Goal: Task Accomplishment & Management: Use online tool/utility

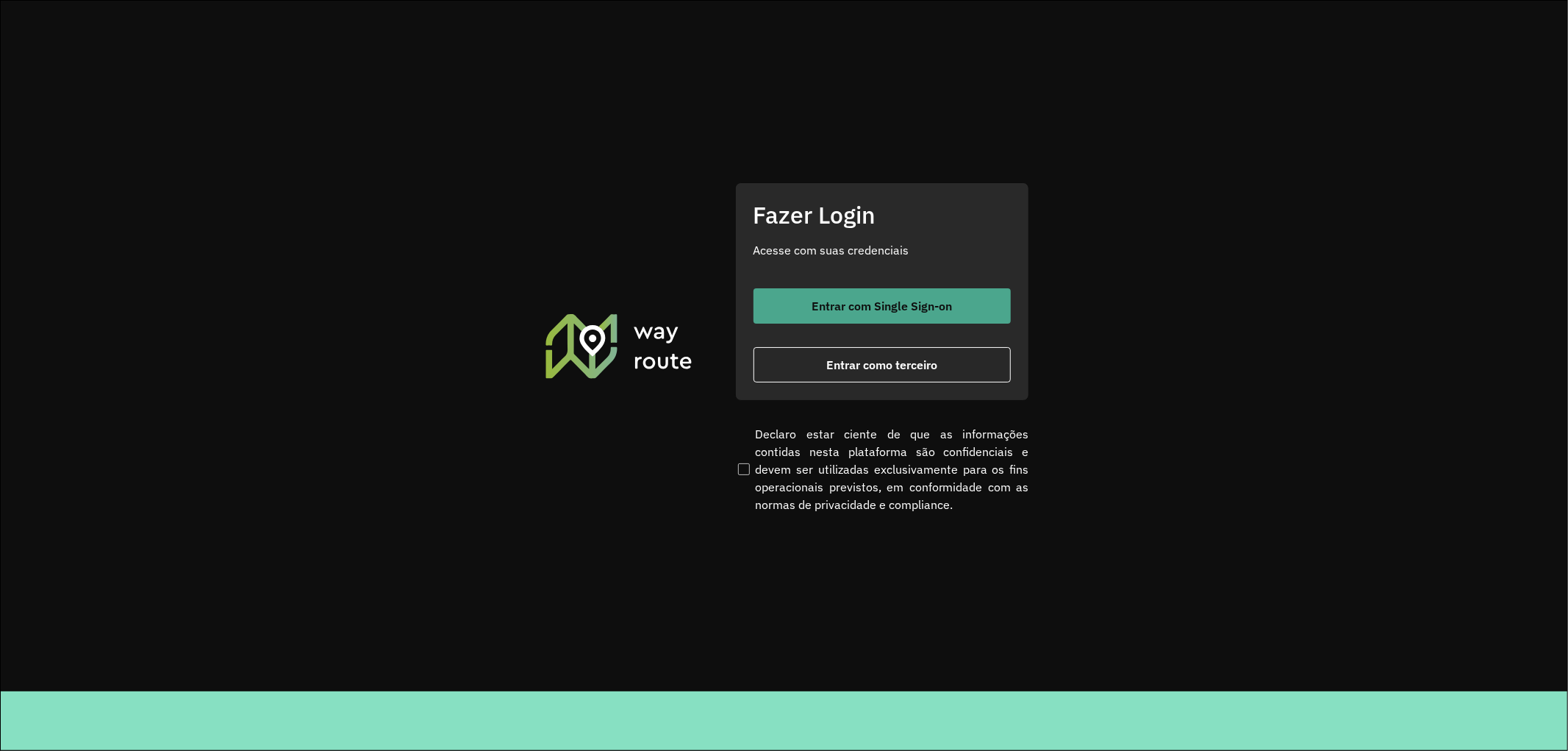
click at [865, 309] on span "Entrar com Single Sign-on" at bounding box center [881, 306] width 140 height 12
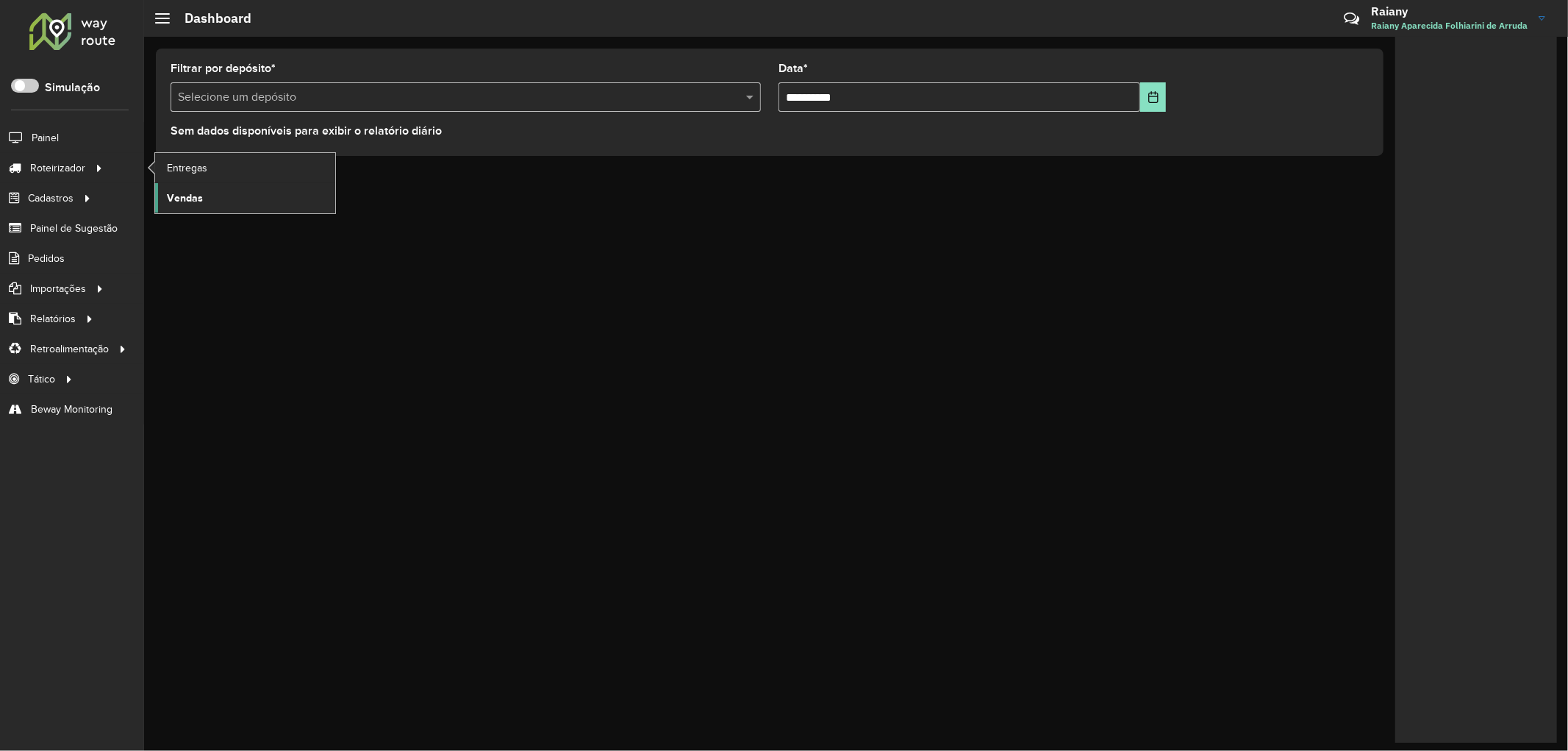
click at [197, 192] on span "Vendas" at bounding box center [185, 198] width 36 height 15
click at [192, 200] on span "Vendas" at bounding box center [185, 198] width 36 height 15
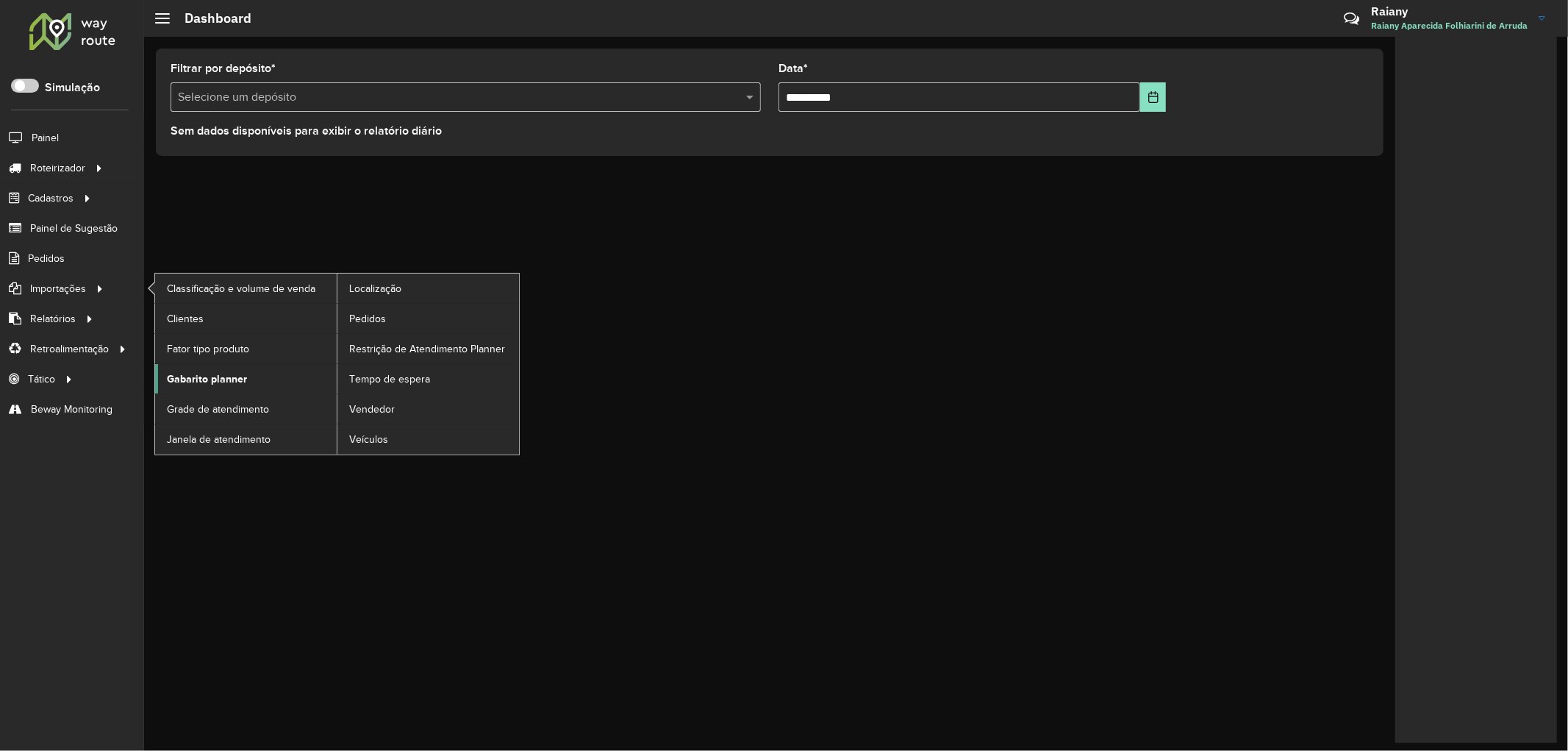
click at [214, 383] on span "Gabarito planner" at bounding box center [207, 379] width 80 height 15
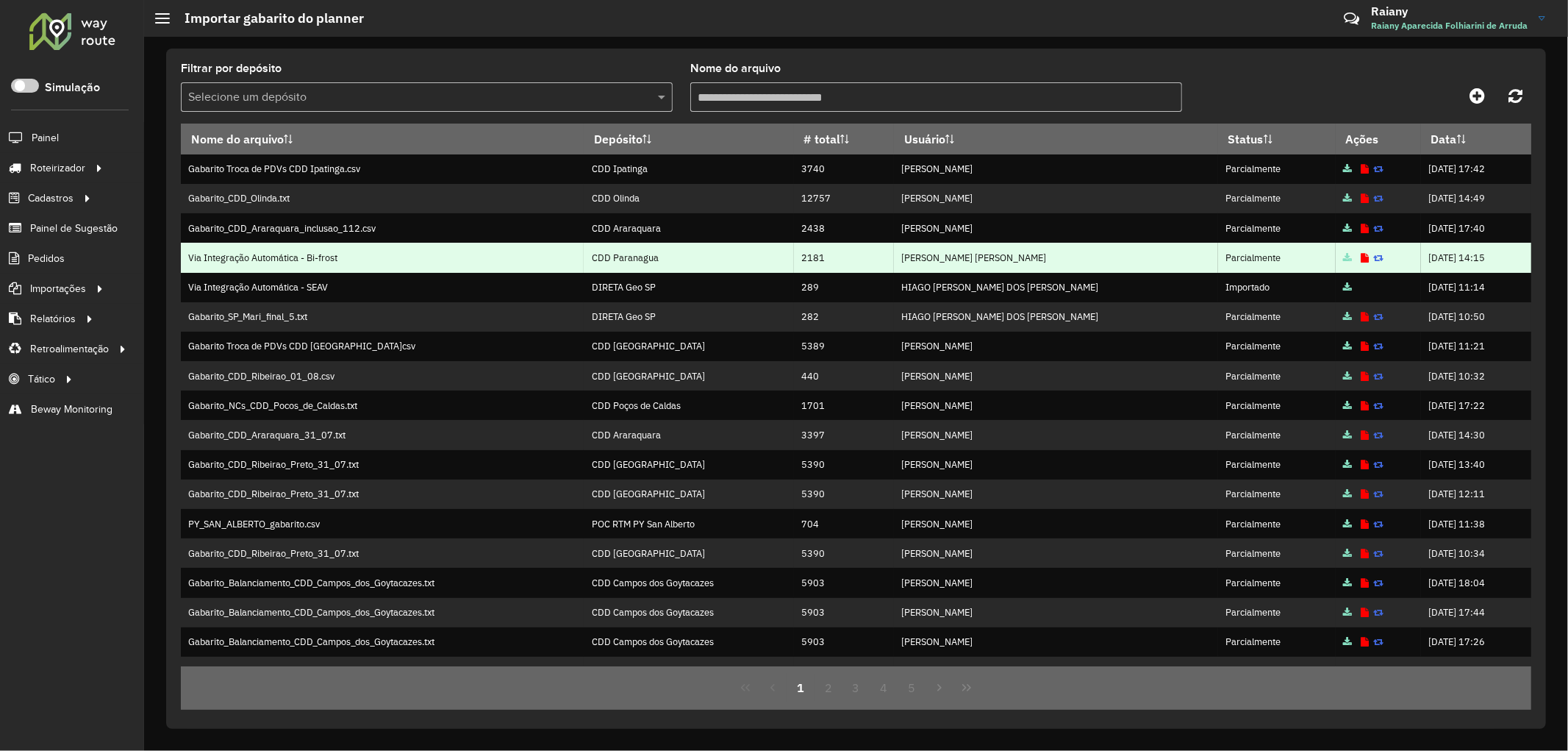
scroll to position [81, 0]
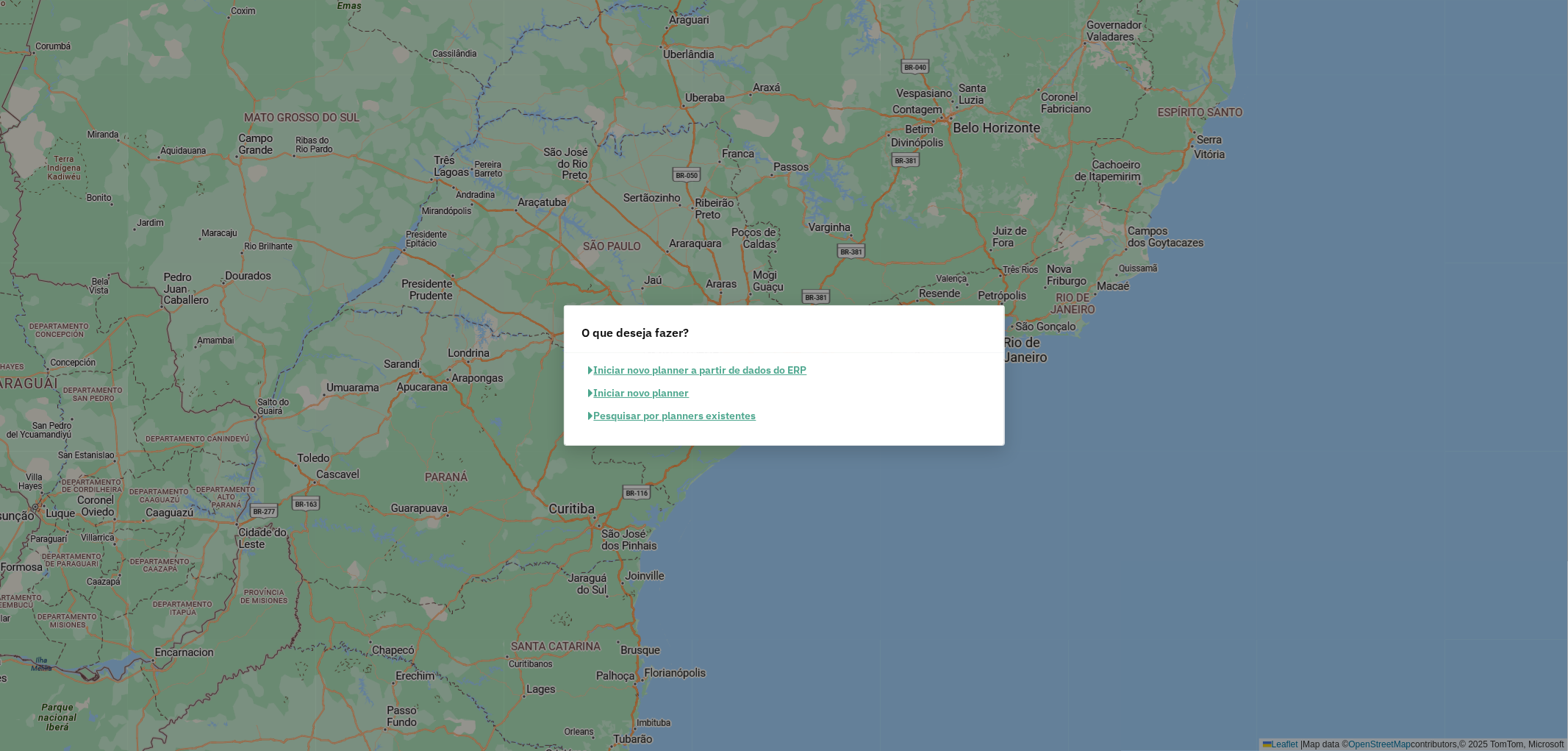
click at [665, 425] on button "Pesquisar por planners existentes" at bounding box center [672, 415] width 181 height 23
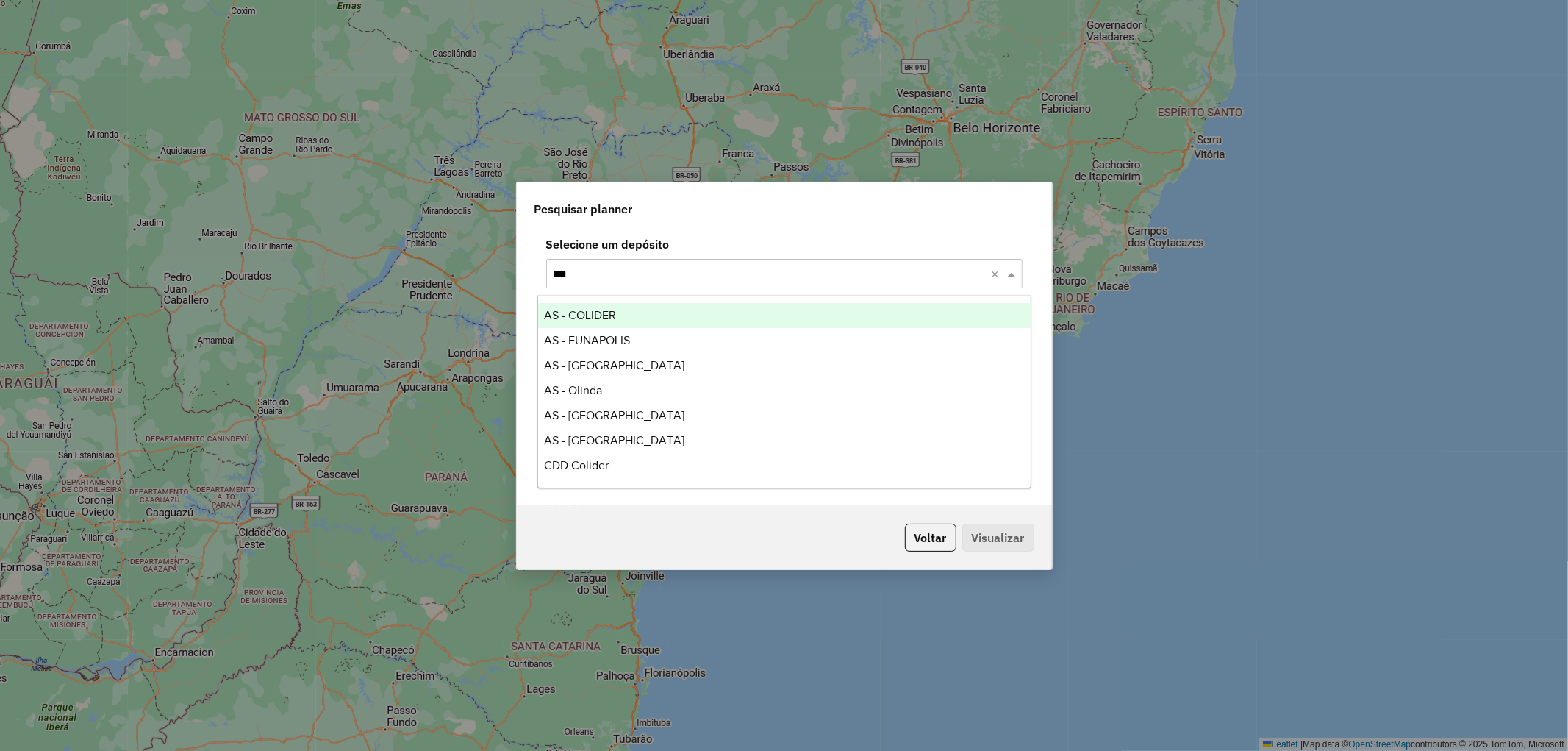
type input "****"
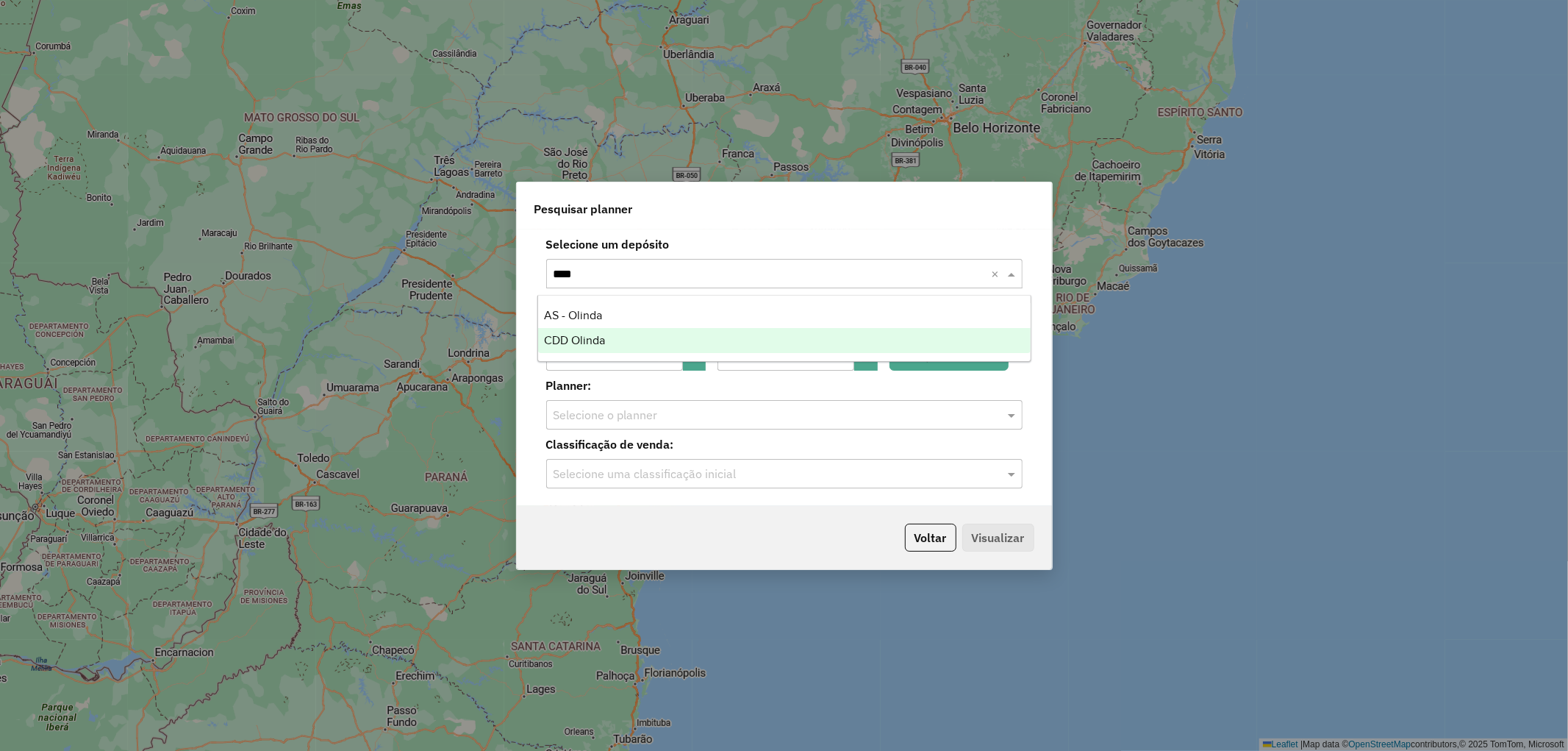
click at [600, 336] on span "CDD Olinda" at bounding box center [574, 340] width 61 height 13
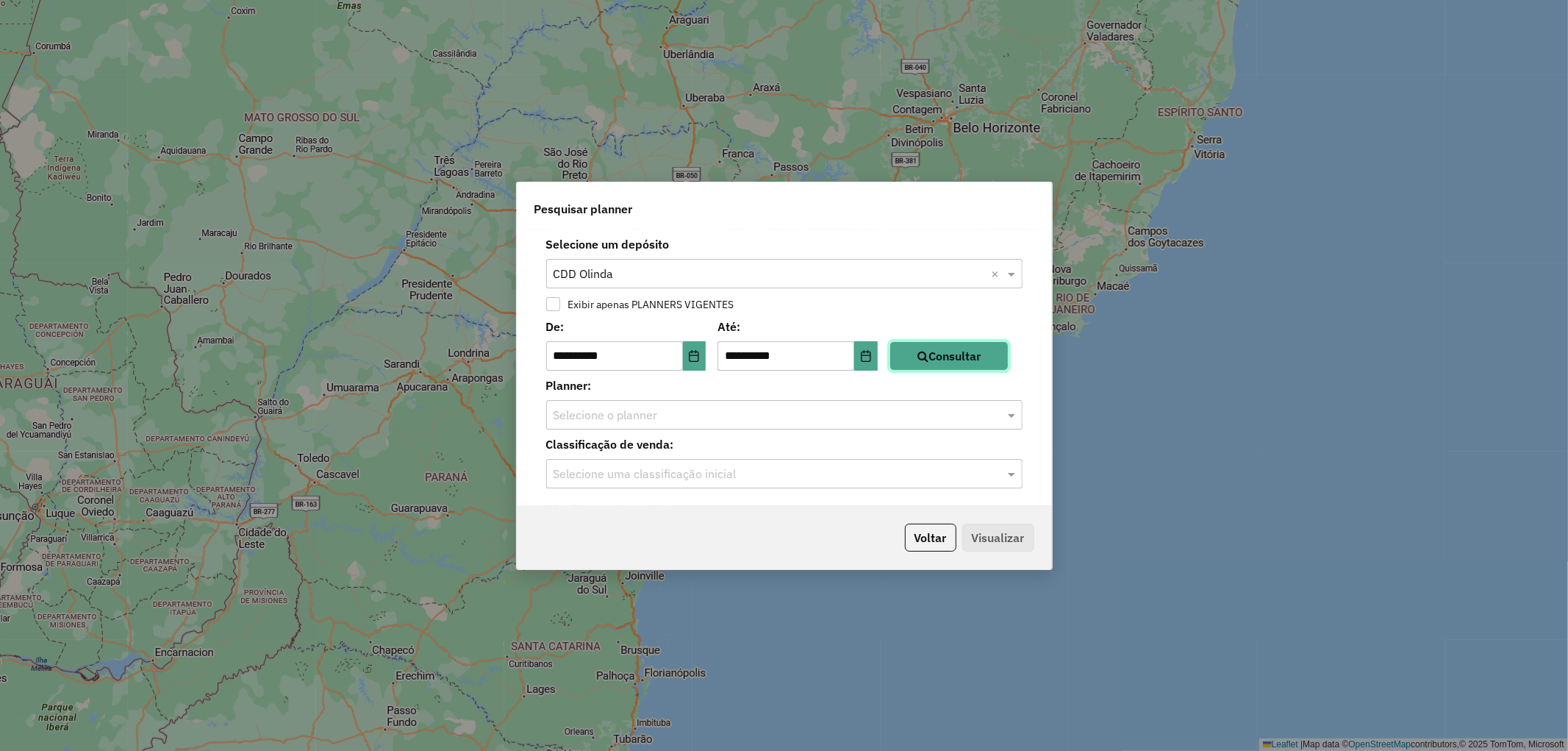
click at [916, 352] on button "Consultar" at bounding box center [948, 355] width 119 height 30
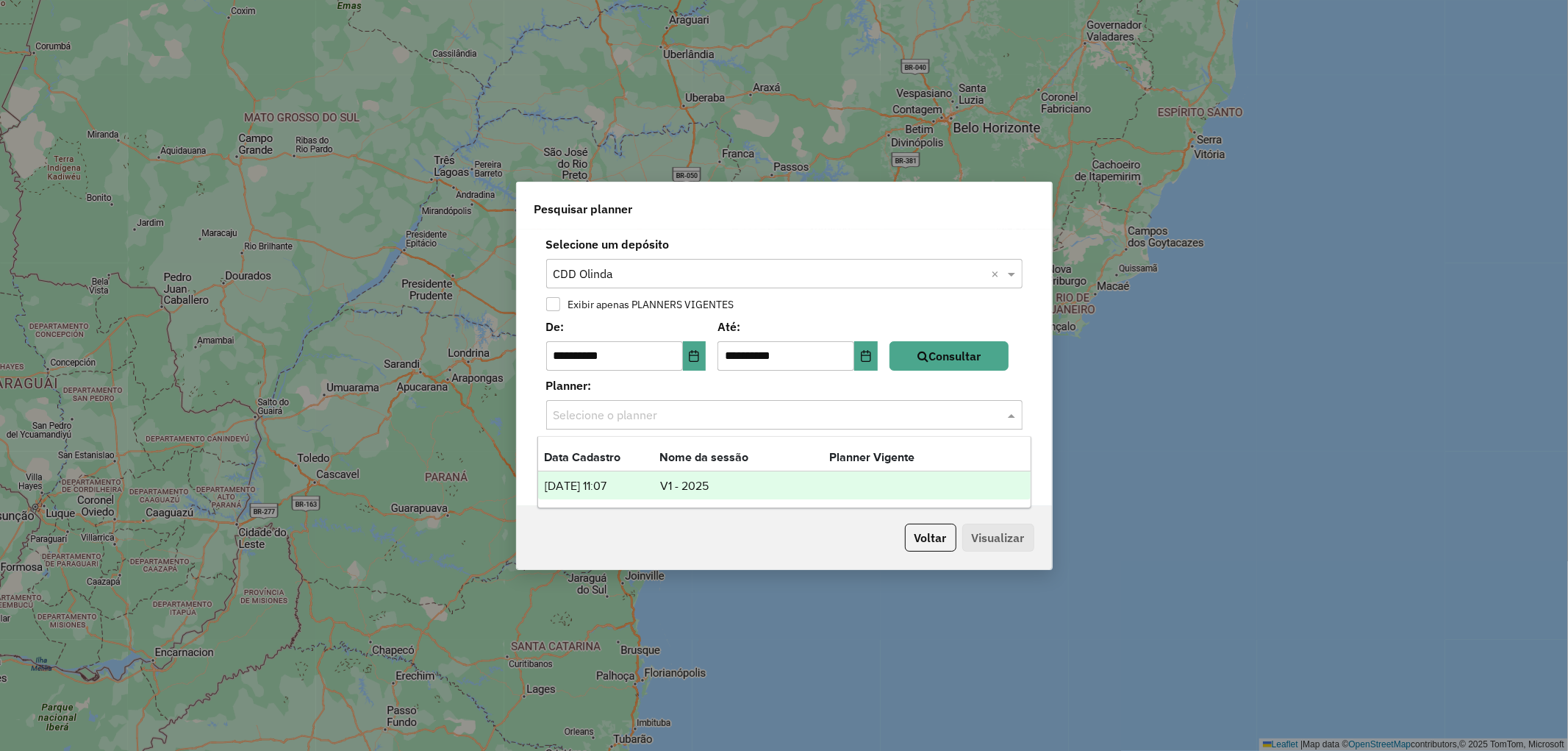
click at [709, 418] on input "text" at bounding box center [769, 415] width 432 height 18
click at [666, 489] on td "V1 - 2025" at bounding box center [744, 486] width 170 height 19
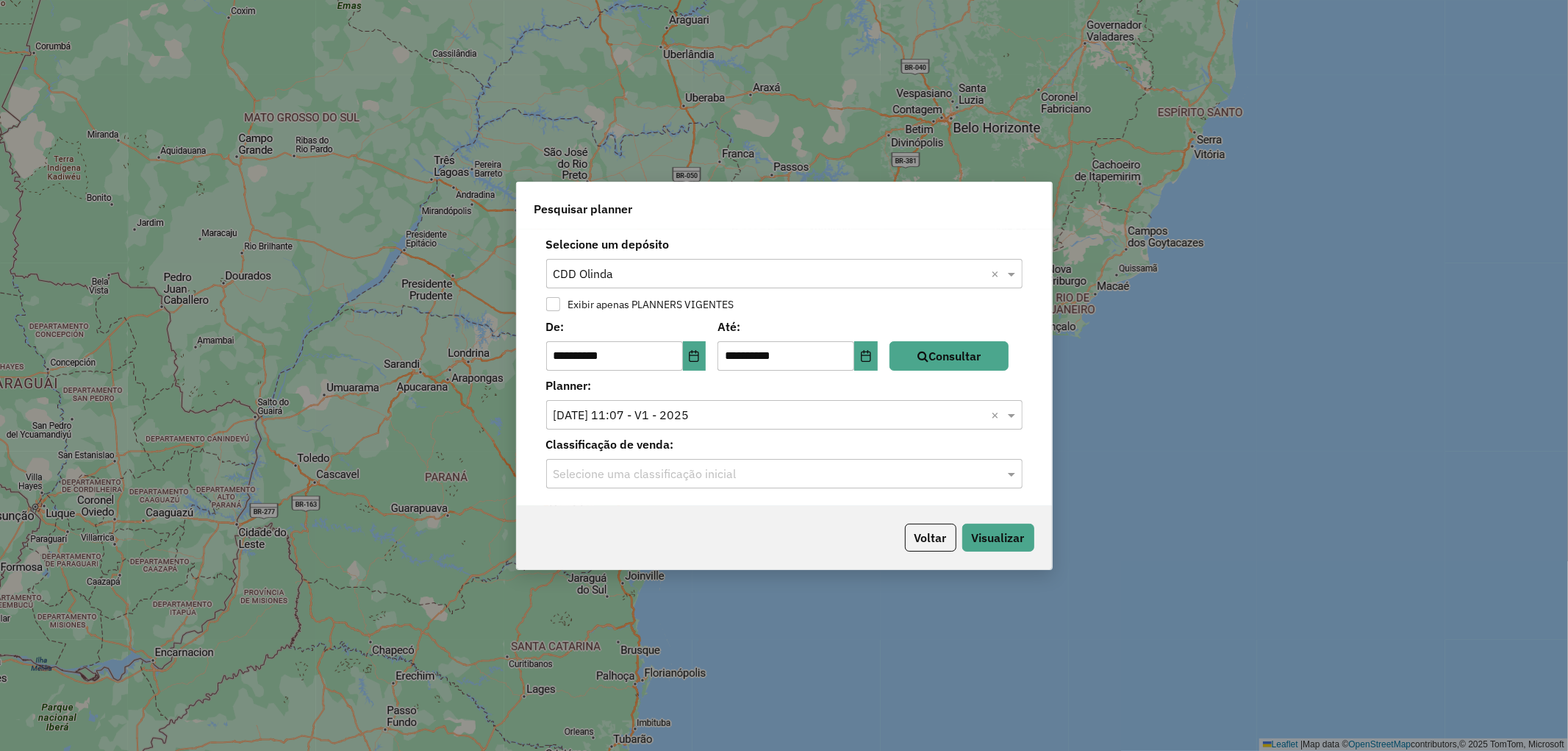
click at [633, 469] on input "text" at bounding box center [769, 474] width 432 height 18
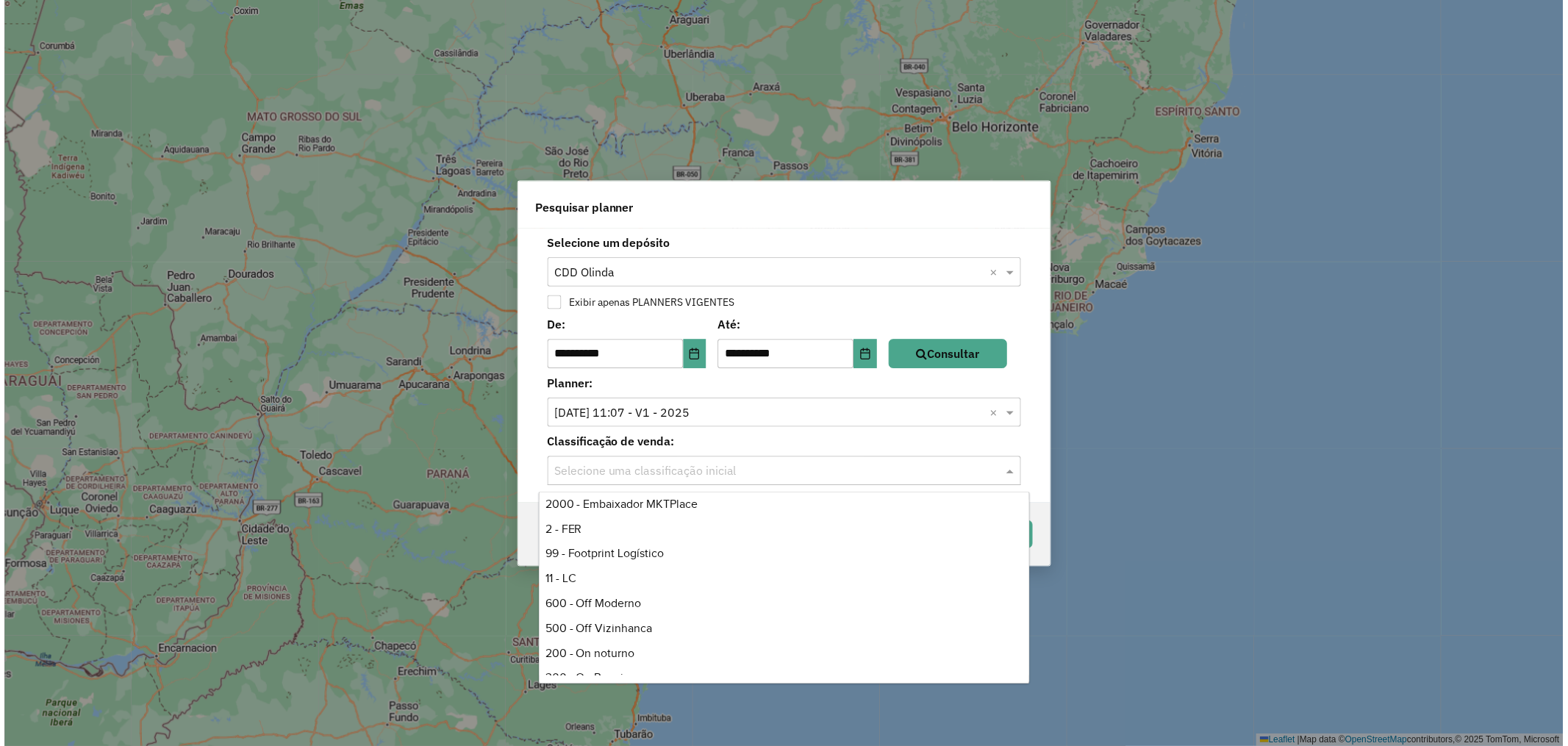
scroll to position [408, 0]
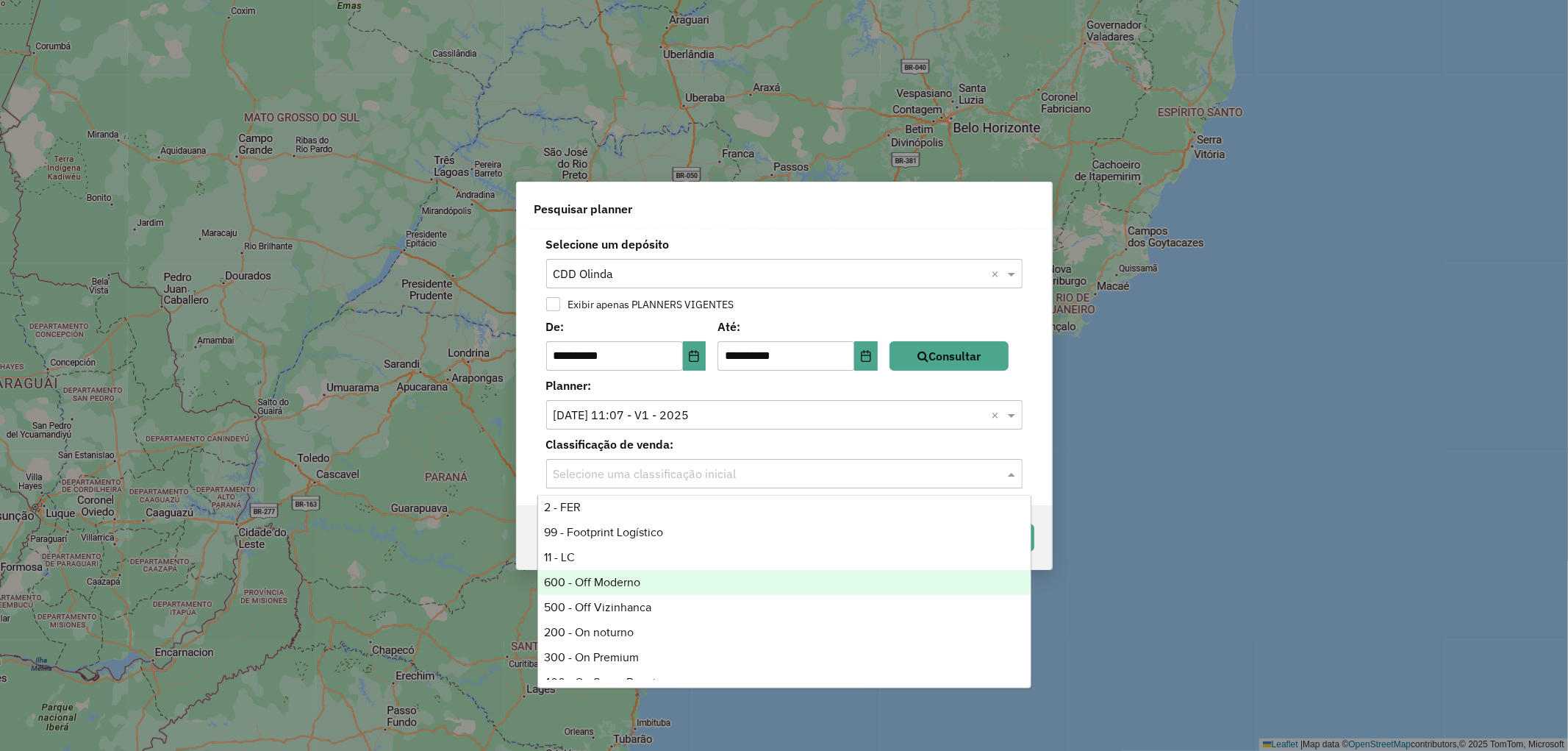
click at [611, 582] on div "600 - Off Moderno" at bounding box center [784, 582] width 493 height 25
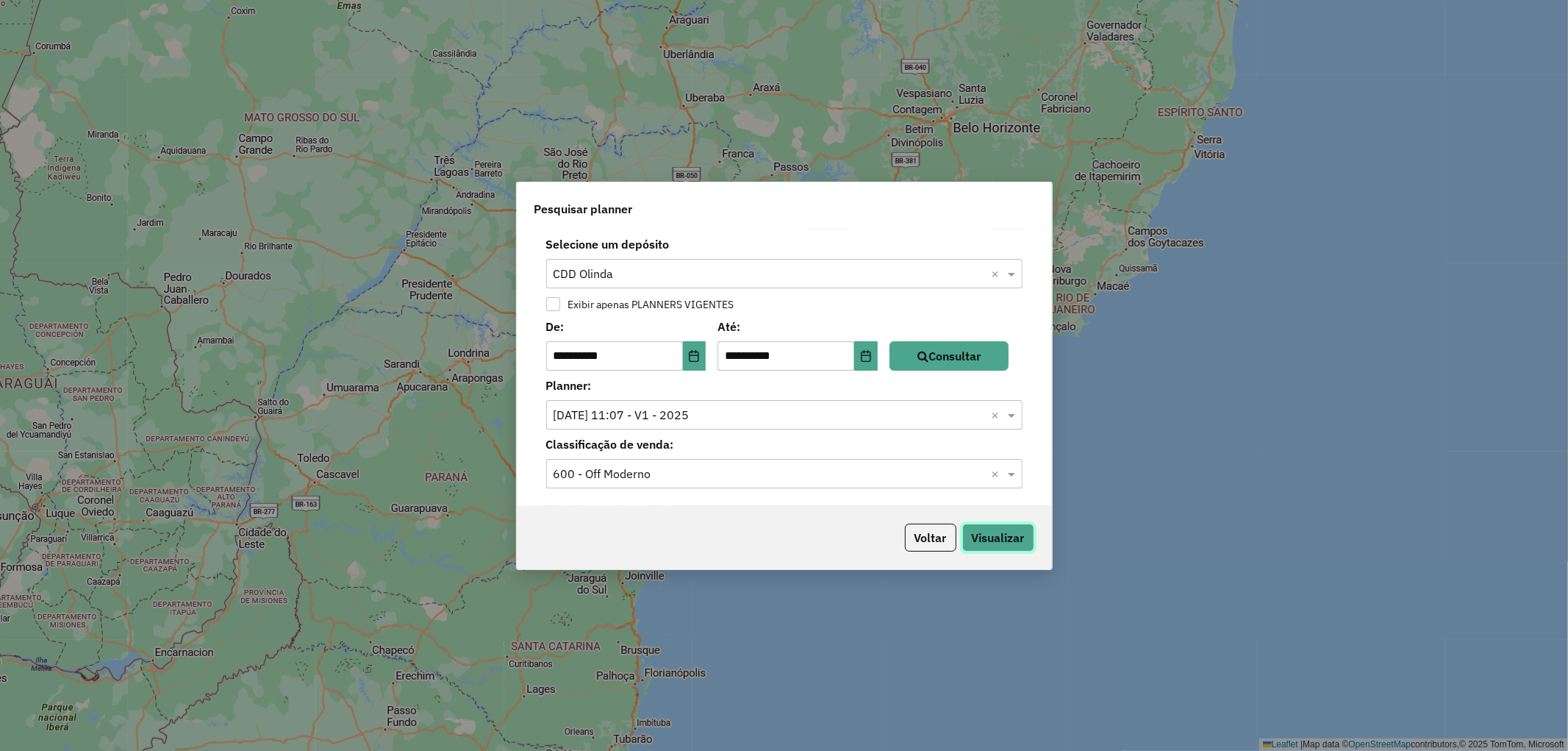
click at [1005, 540] on button "Visualizar" at bounding box center [998, 537] width 72 height 28
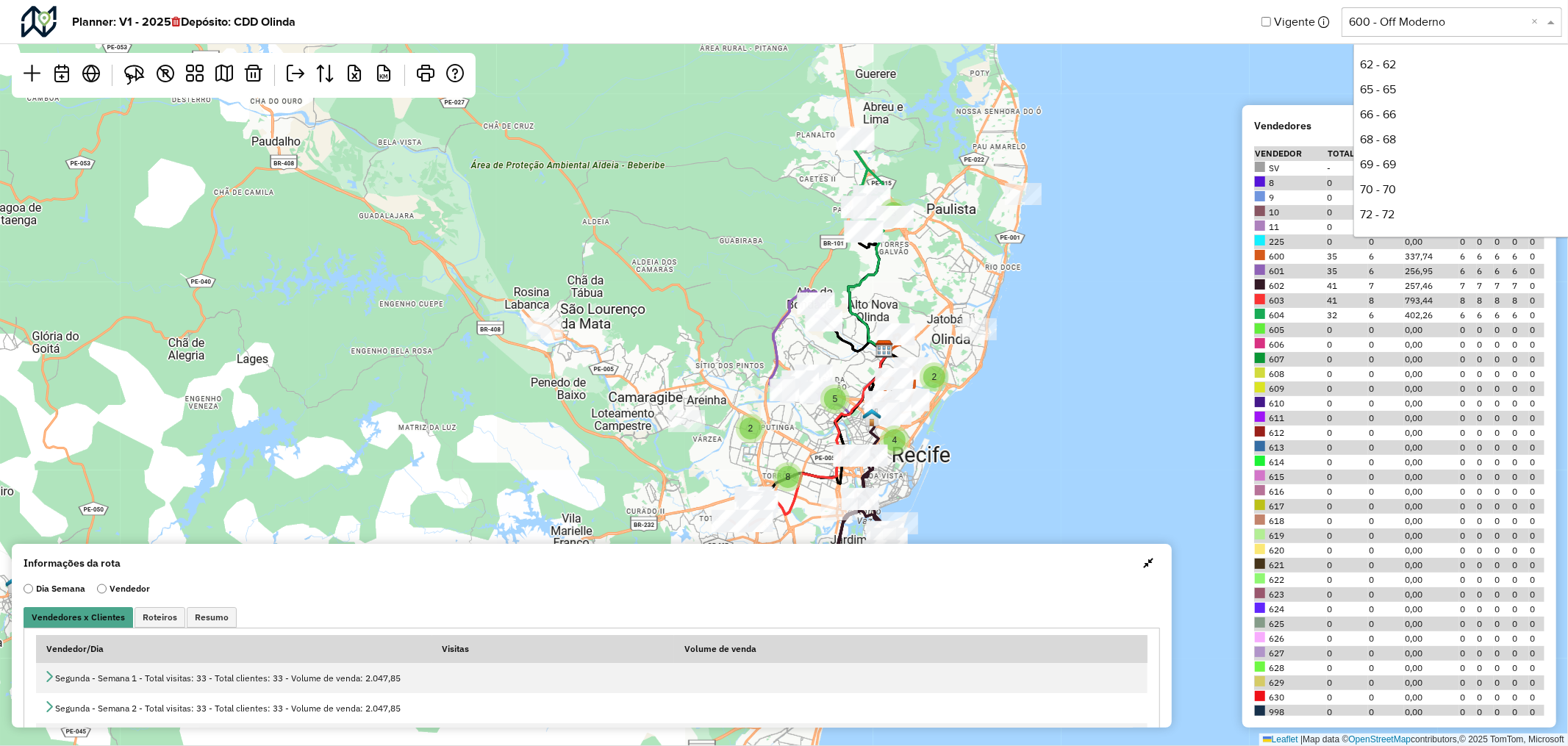
click at [1416, 30] on input "text" at bounding box center [1436, 22] width 176 height 18
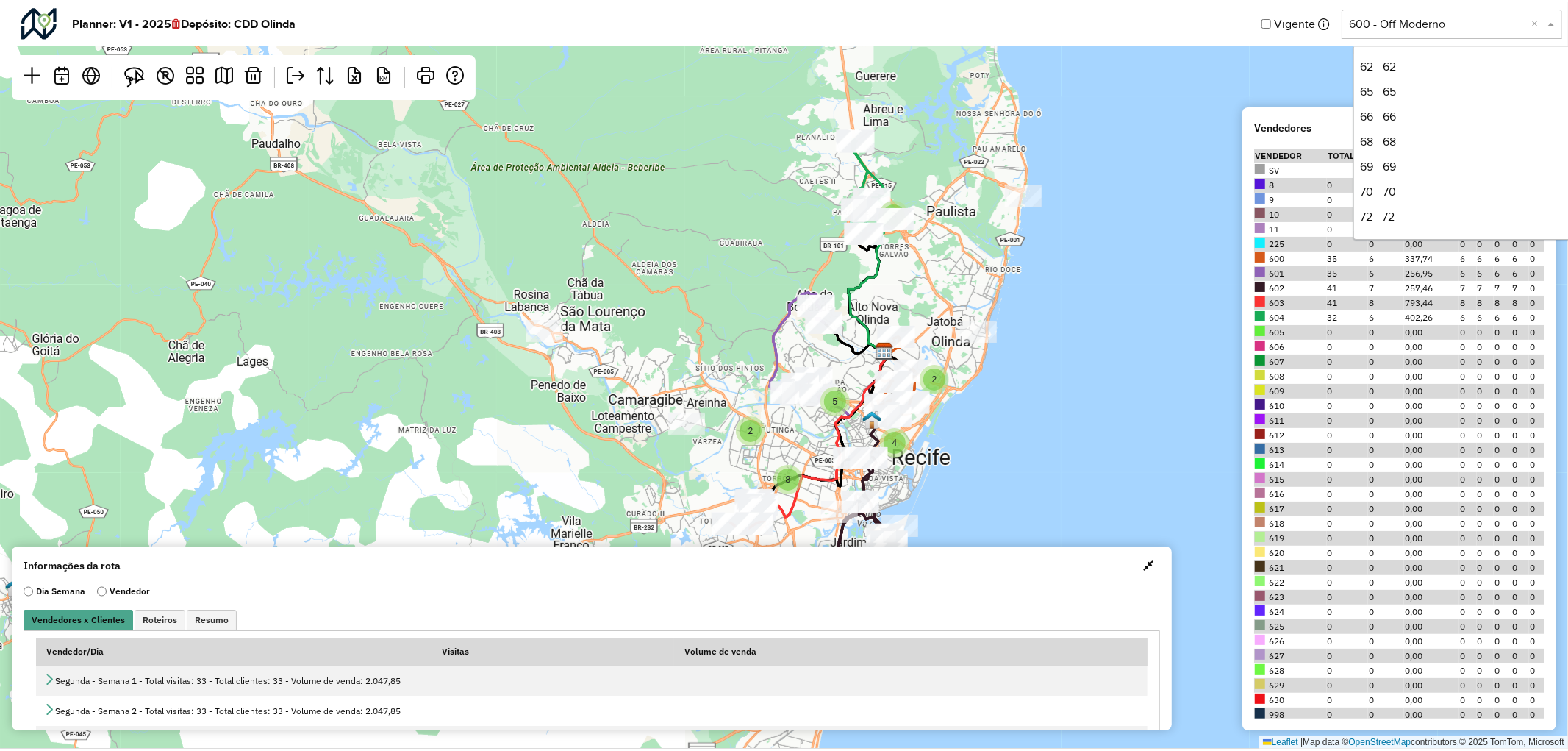
scroll to position [474, 0]
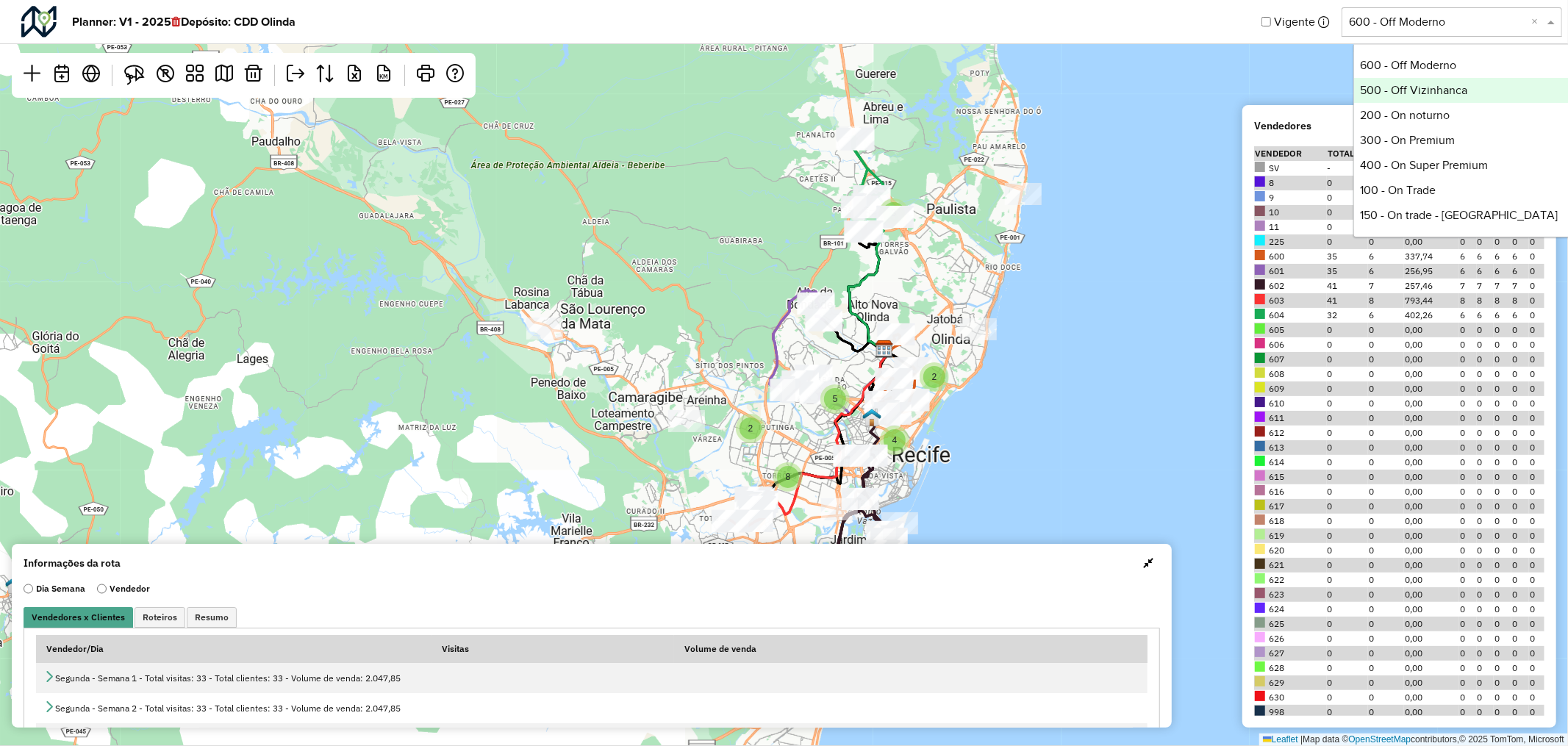
click at [1422, 78] on div "500 - Off Vizinhanca" at bounding box center [1463, 90] width 219 height 25
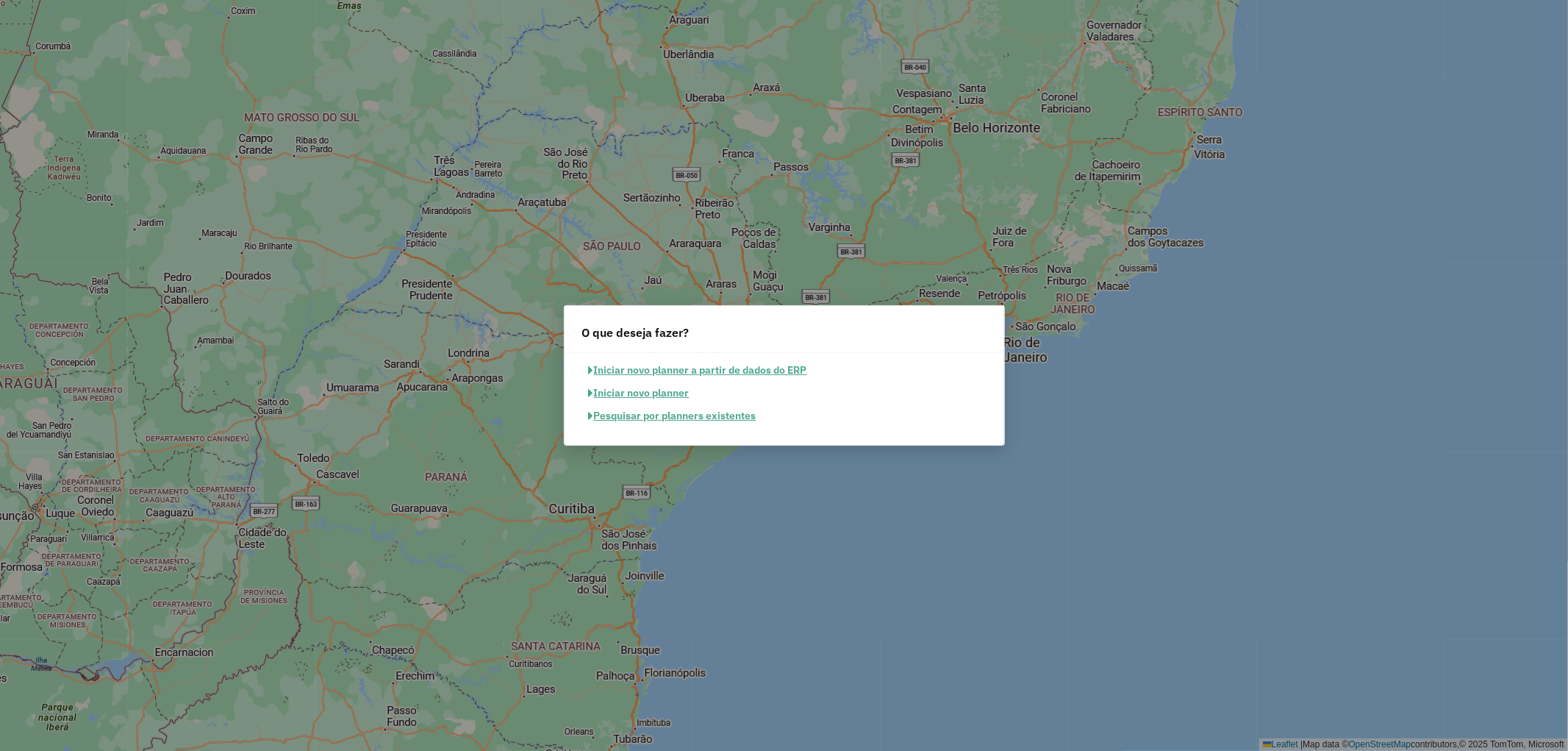
click at [622, 423] on button "Pesquisar por planners existentes" at bounding box center [672, 415] width 181 height 23
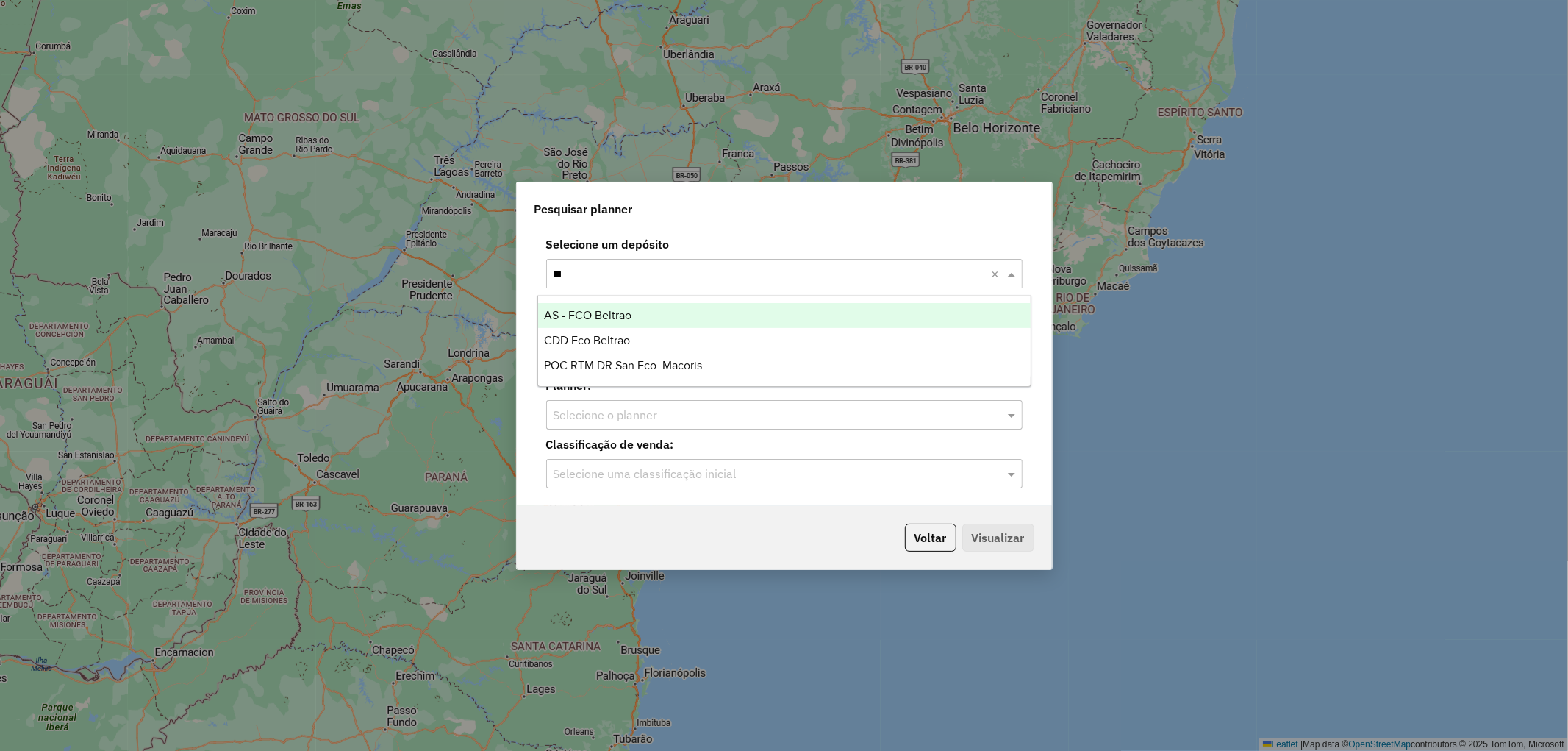
type input "***"
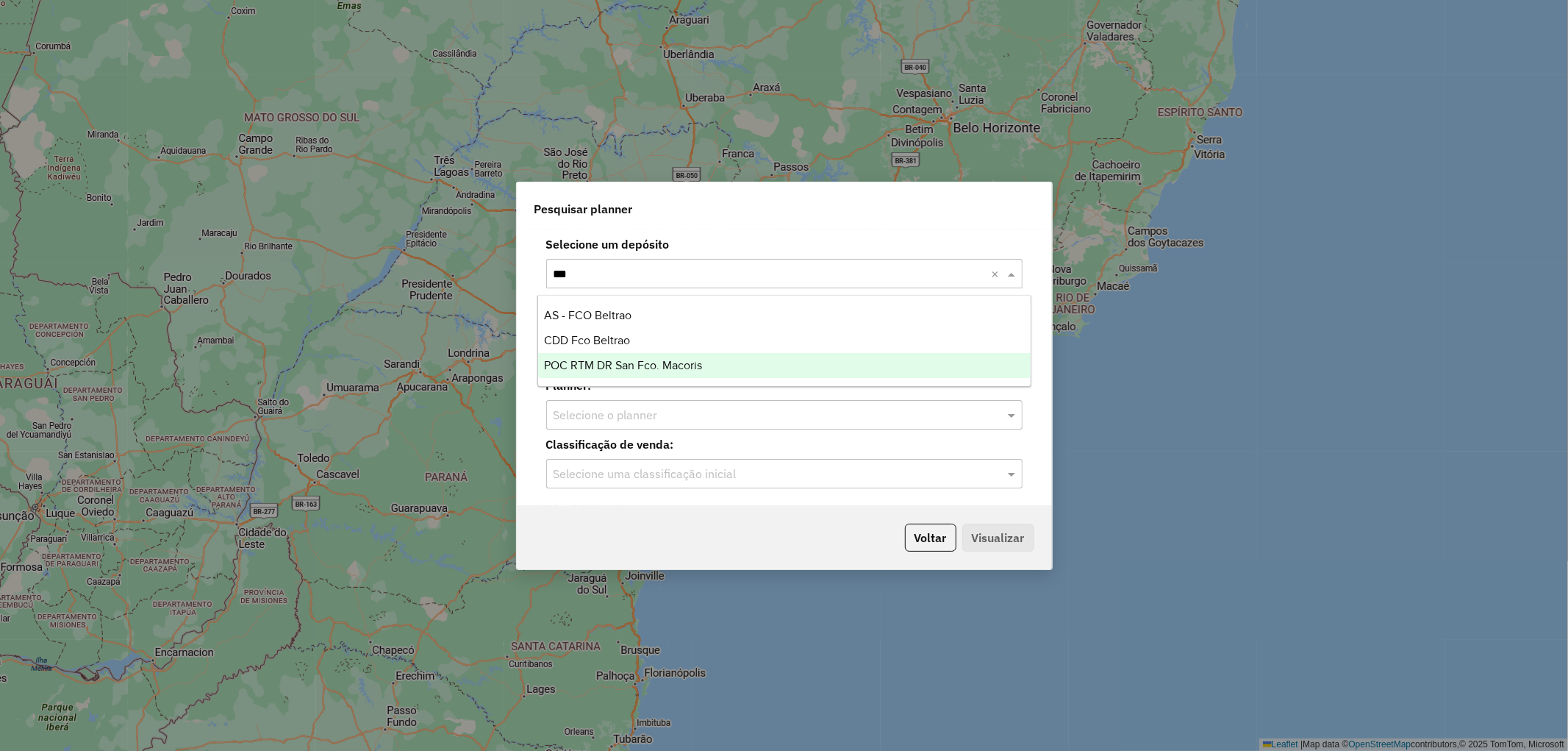
click at [676, 369] on span "POC RTM DR San Fco. Macoris" at bounding box center [622, 365] width 158 height 13
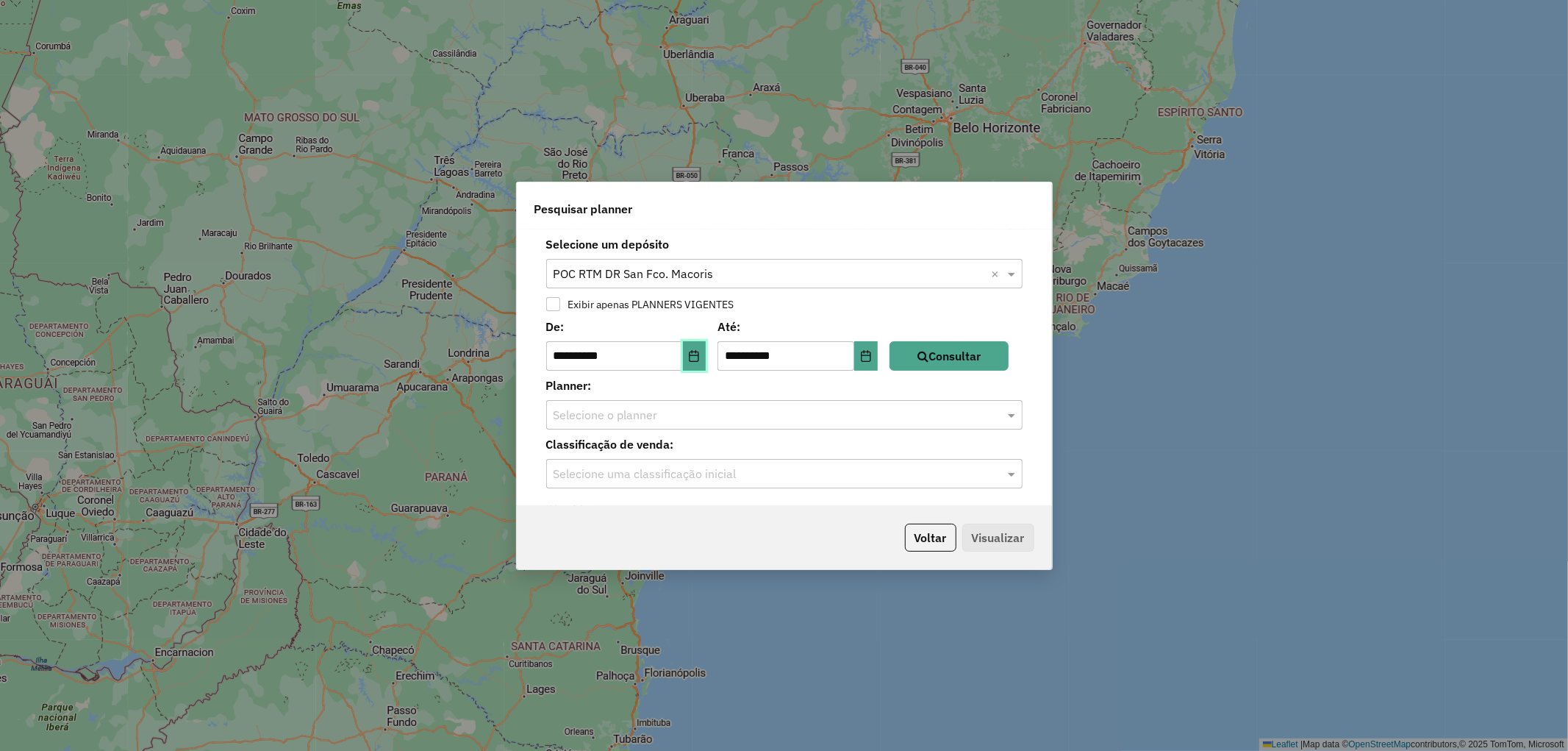
click at [700, 358] on icon "Choose Date" at bounding box center [694, 356] width 12 height 12
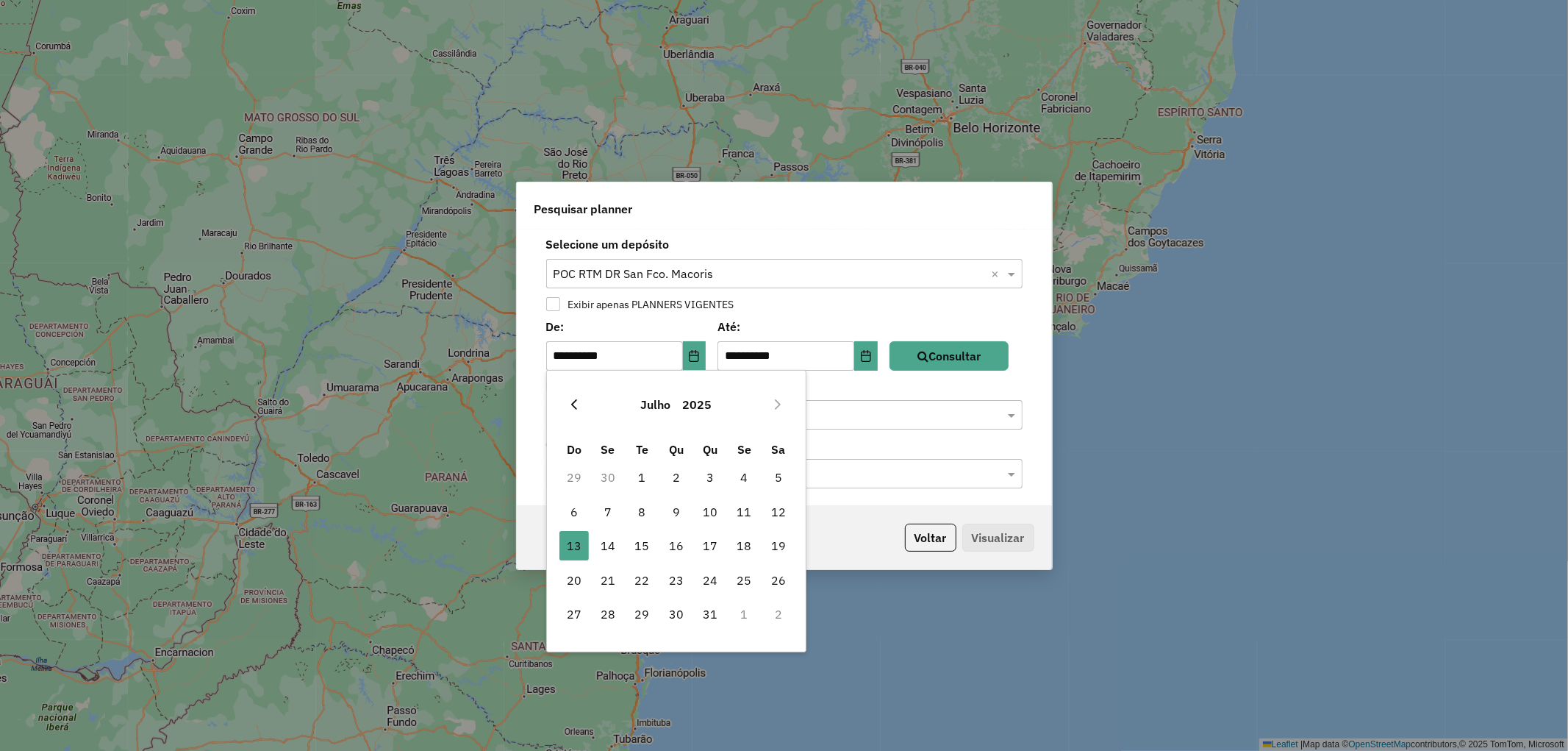
click at [577, 408] on icon "Previous Month" at bounding box center [574, 404] width 12 height 12
click at [608, 478] on span "2" at bounding box center [607, 477] width 30 height 30
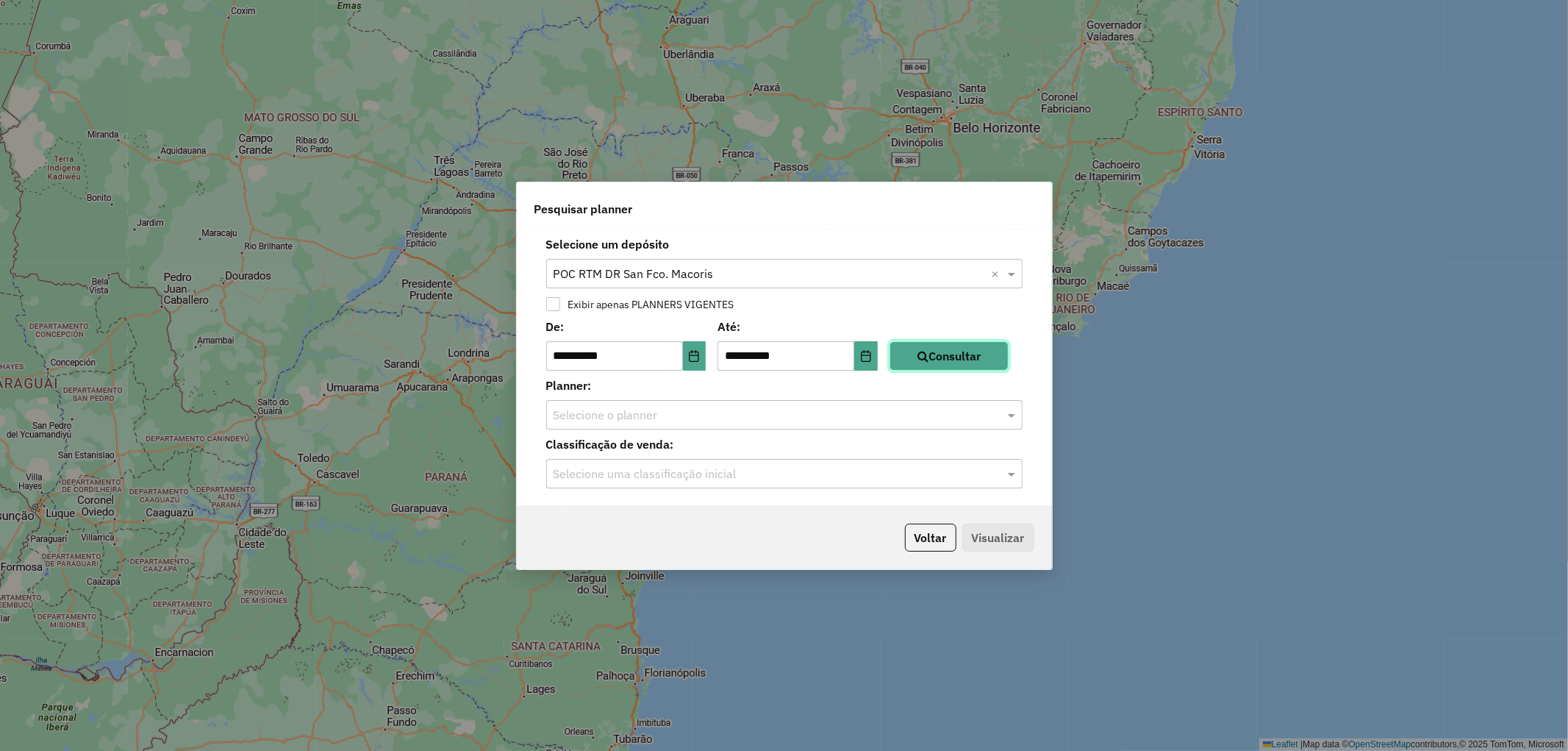
click at [948, 359] on button "Consultar" at bounding box center [948, 355] width 119 height 30
click at [616, 419] on input "text" at bounding box center [769, 415] width 432 height 18
click at [672, 386] on label "Planner:" at bounding box center [784, 385] width 494 height 18
click at [649, 472] on input "text" at bounding box center [769, 474] width 432 height 18
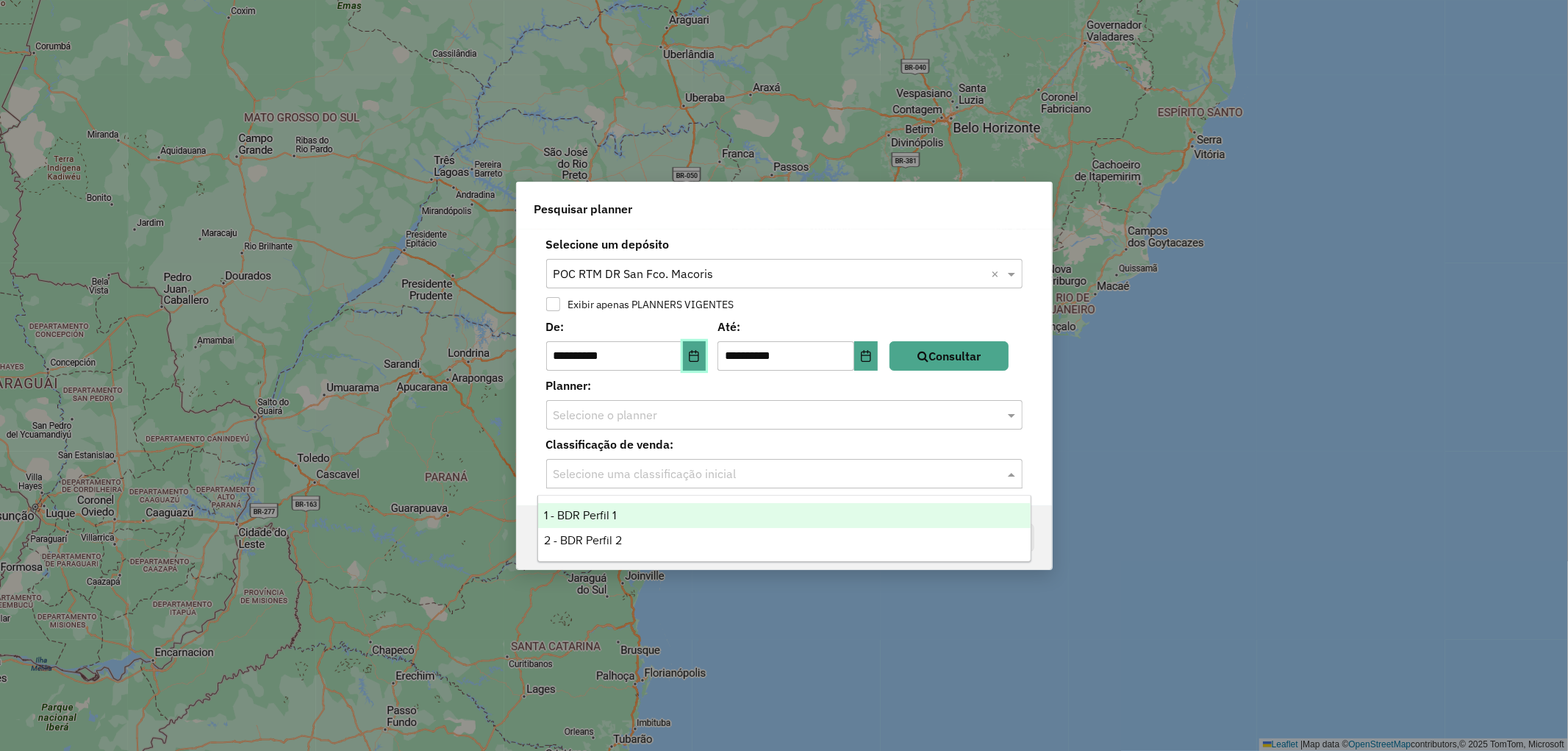
click at [699, 354] on icon "Choose Date" at bounding box center [693, 356] width 9 height 12
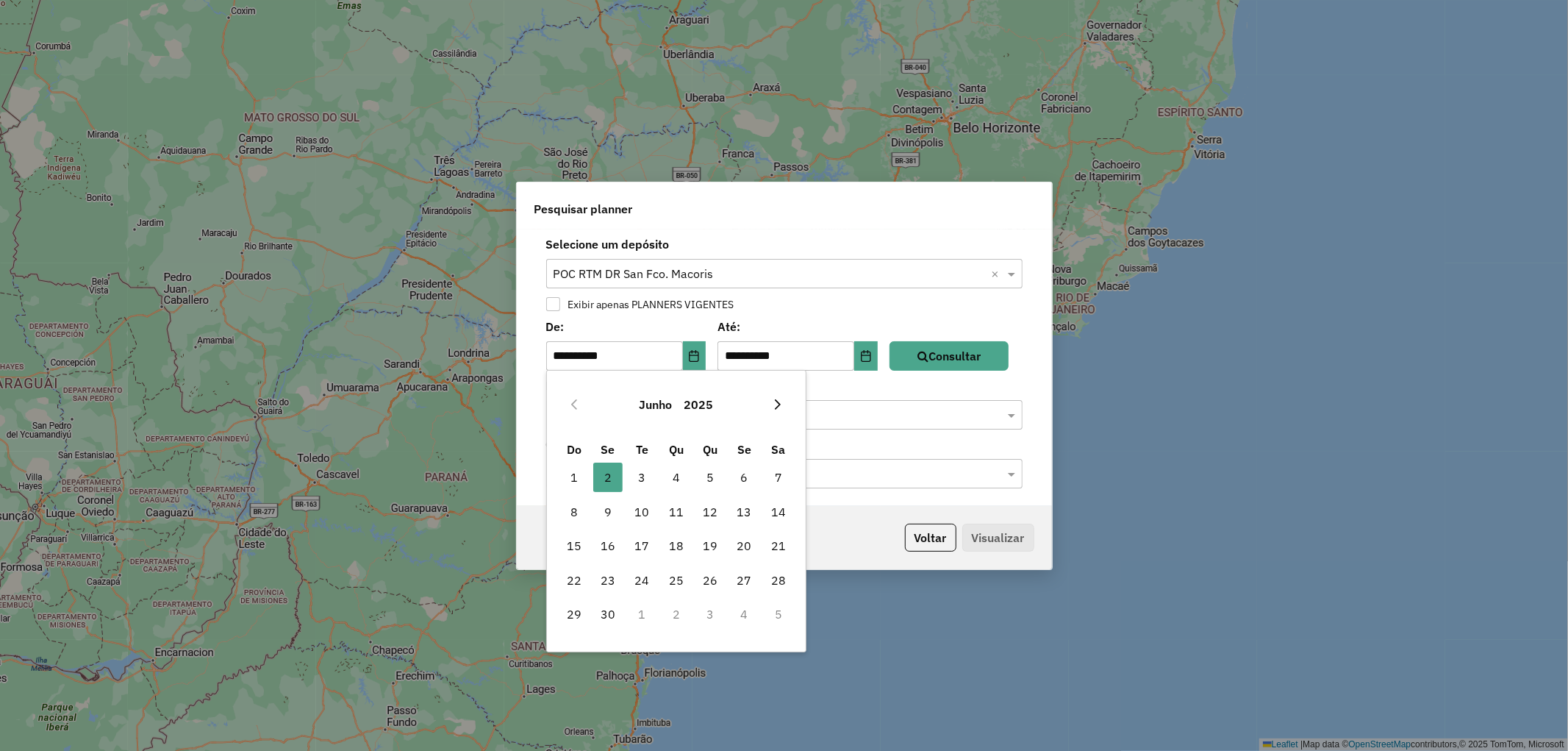
click at [784, 407] on button "Next Month" at bounding box center [778, 404] width 24 height 24
click at [649, 478] on span "1" at bounding box center [641, 477] width 30 height 30
type input "**********"
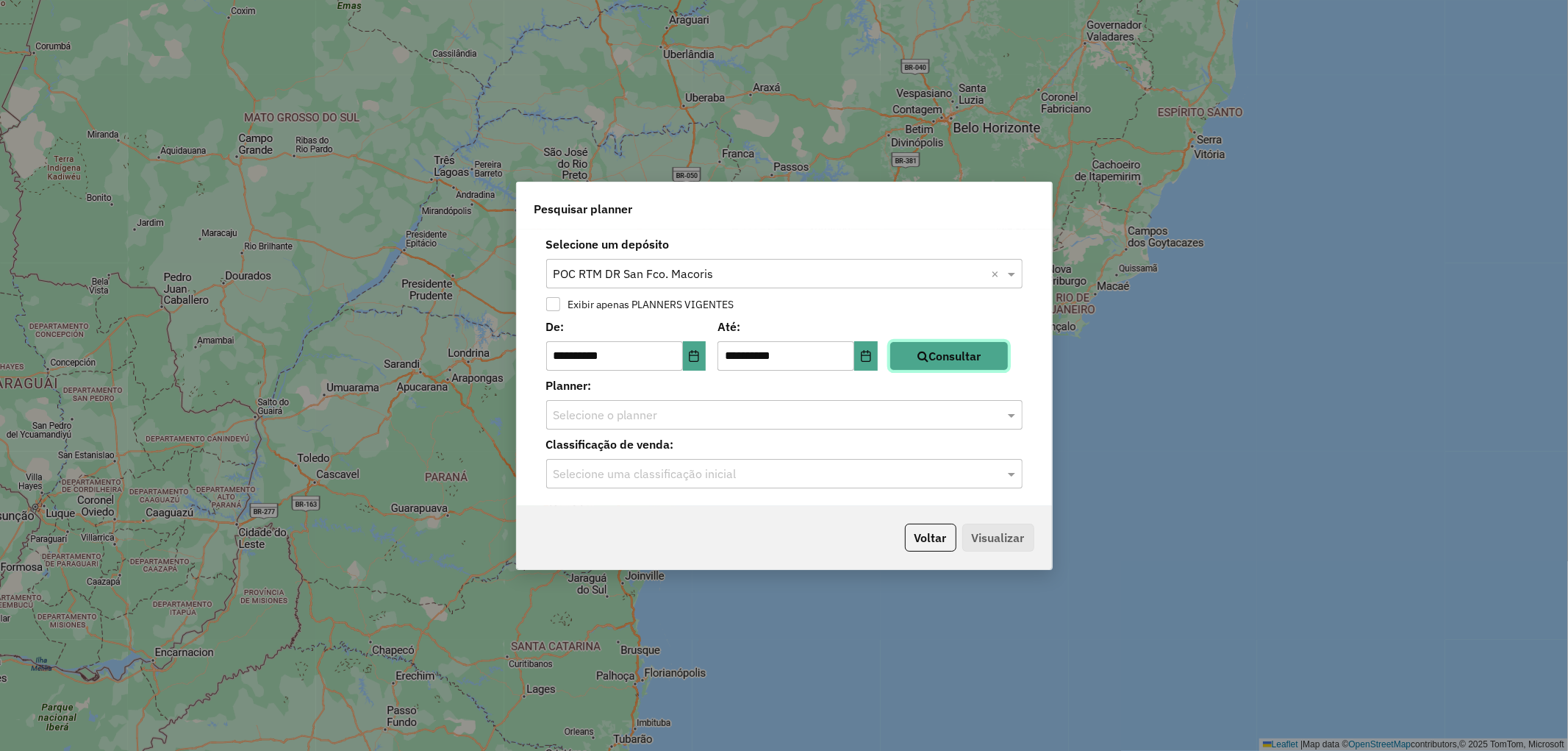
click at [967, 369] on button "Consultar" at bounding box center [948, 355] width 119 height 30
click at [633, 420] on input "text" at bounding box center [769, 415] width 432 height 18
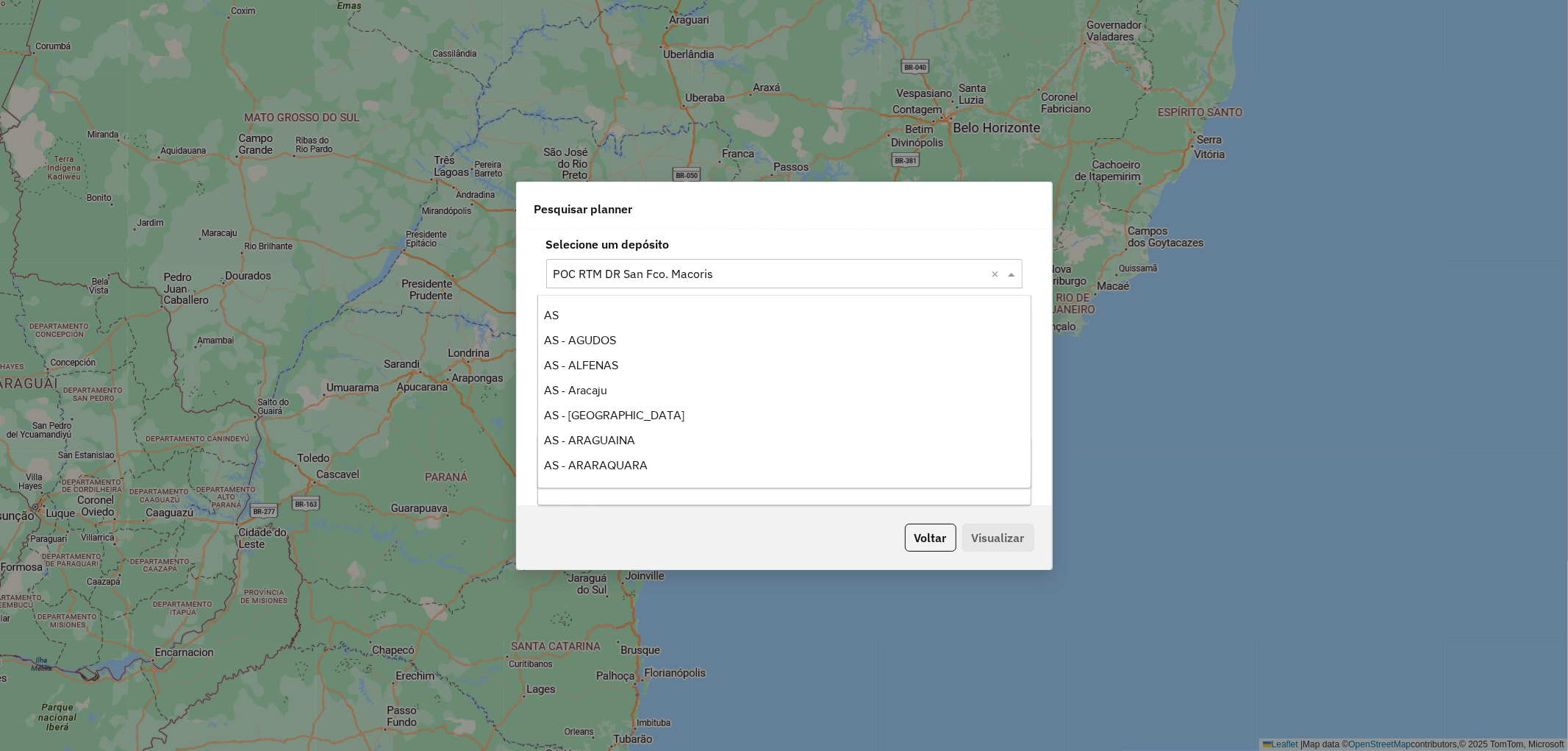
click at [703, 280] on input "text" at bounding box center [769, 274] width 432 height 18
type input "***"
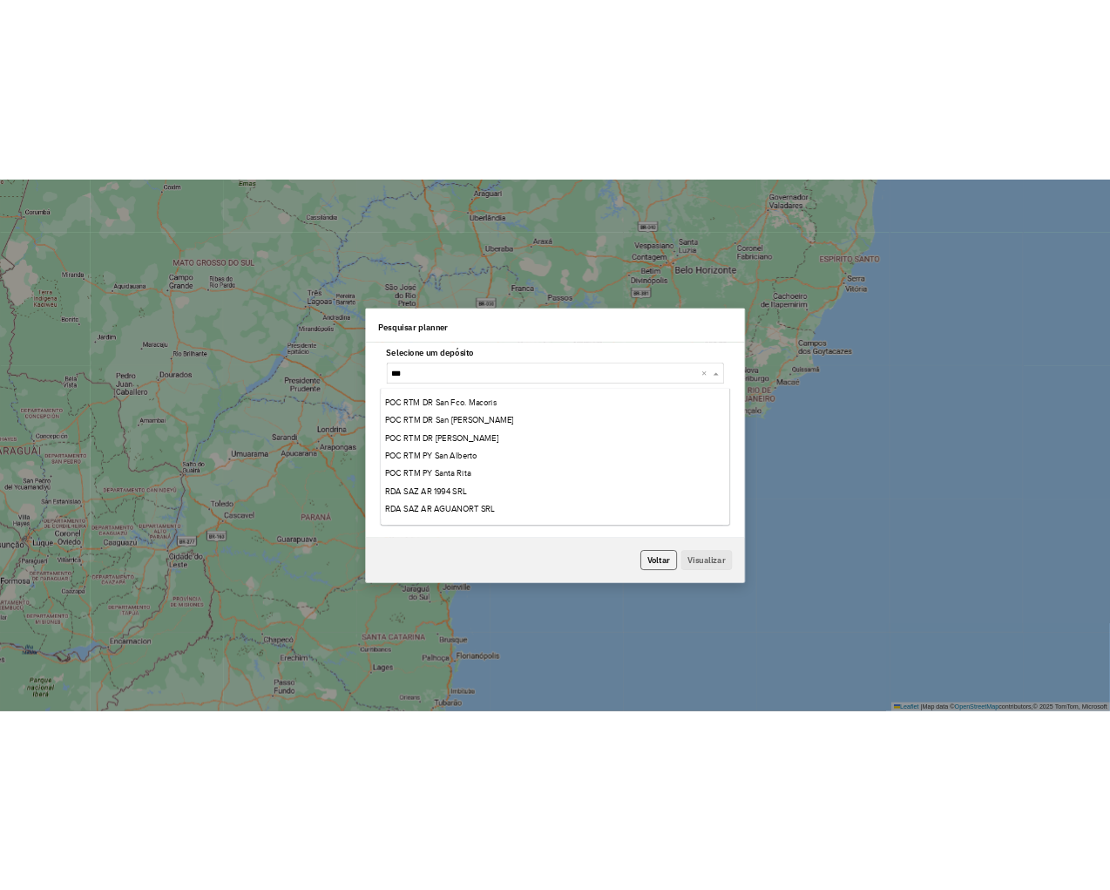
scroll to position [178, 0]
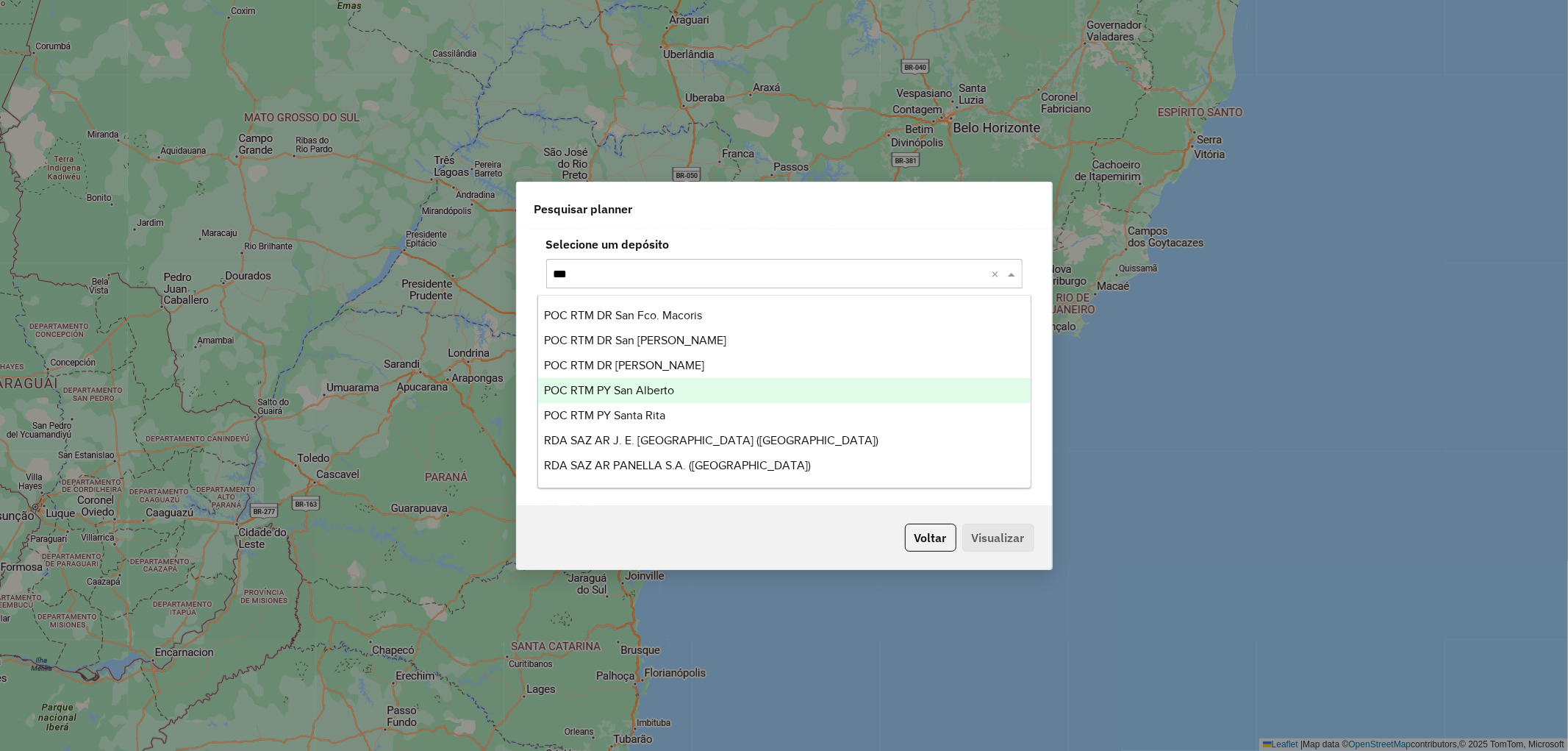
click at [665, 386] on span "POC RTM PY San Alberto" at bounding box center [609, 390] width 130 height 13
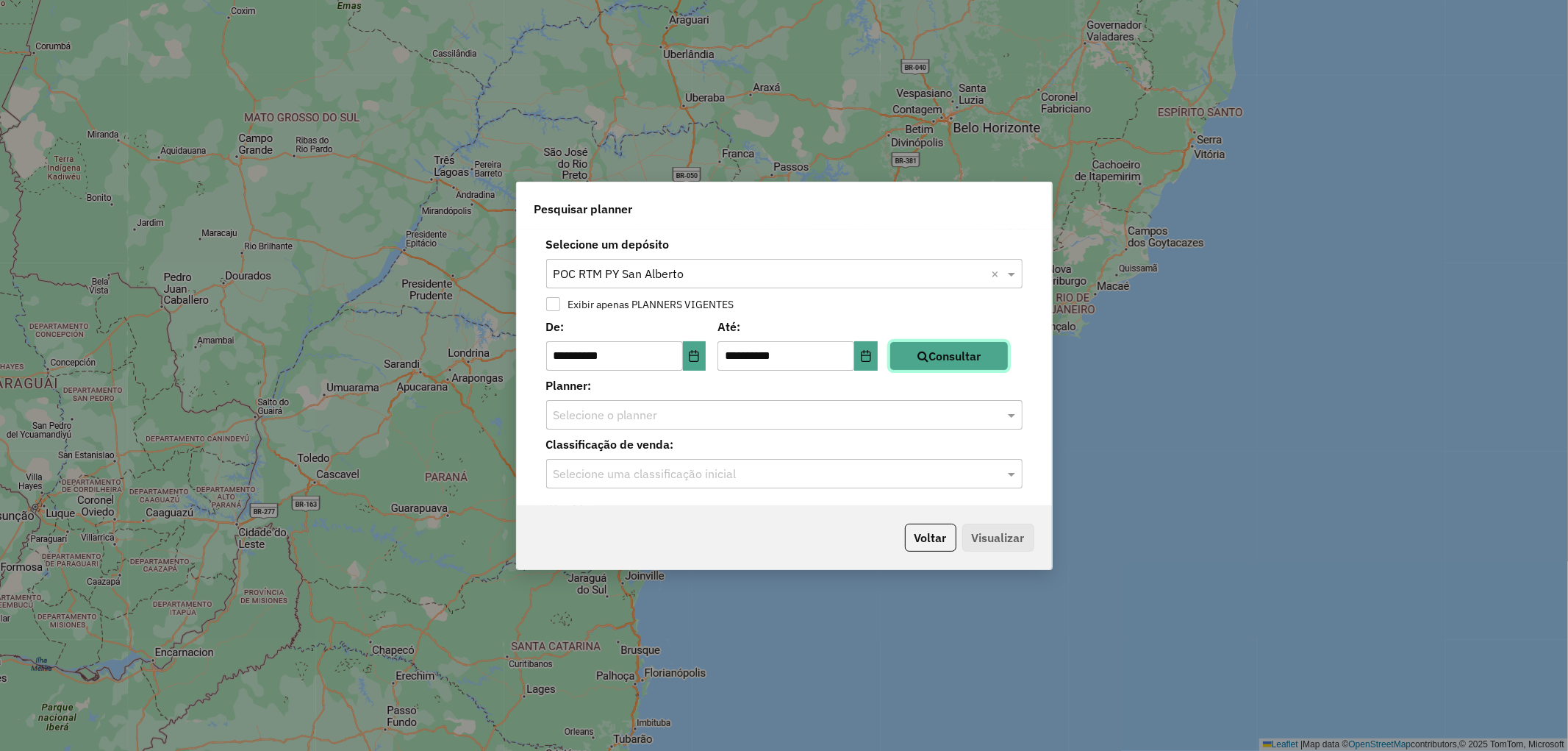
click at [986, 353] on button "Consultar" at bounding box center [948, 355] width 119 height 30
click at [652, 414] on input "text" at bounding box center [769, 415] width 432 height 18
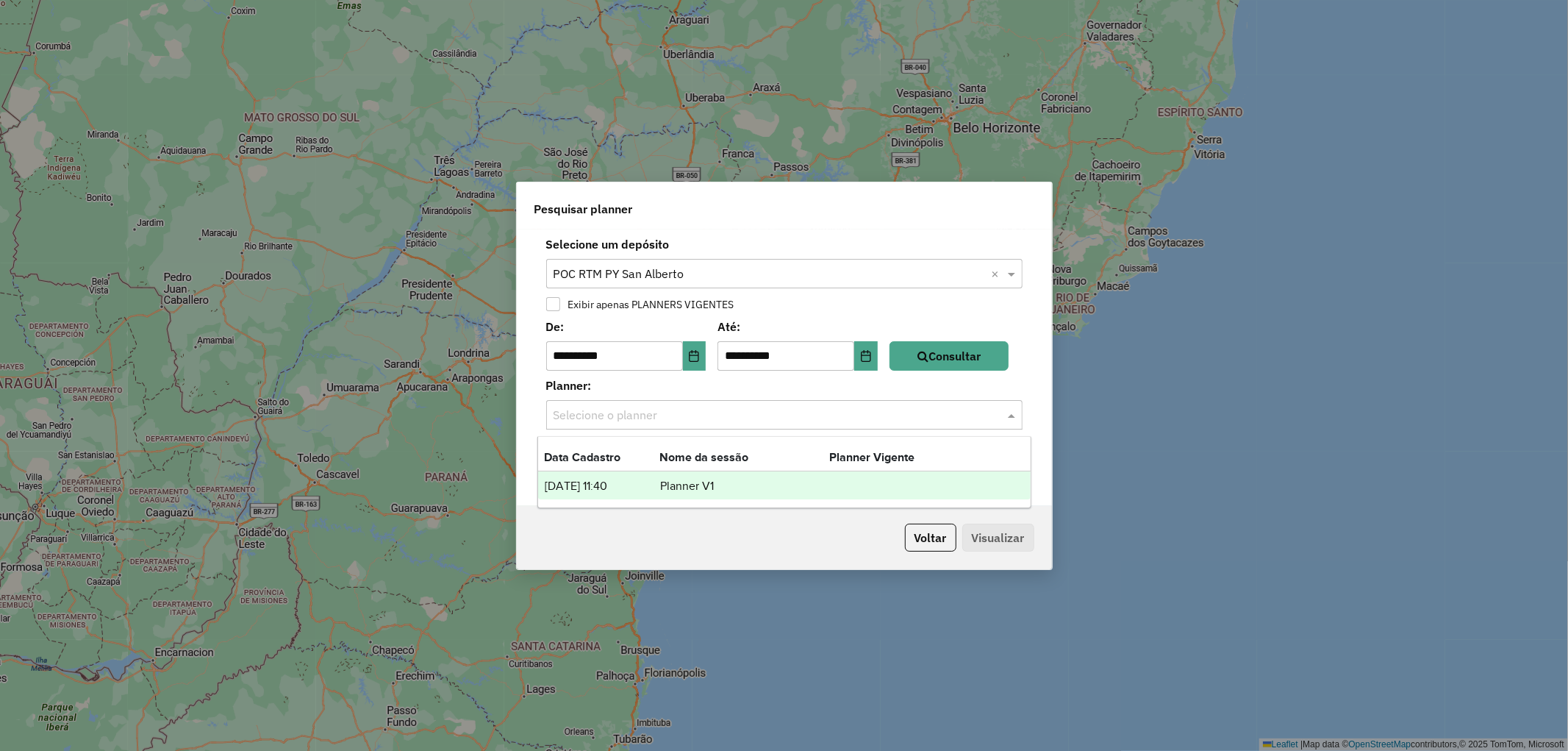
click at [645, 486] on td "31/07/2025 11:40" at bounding box center [601, 486] width 116 height 19
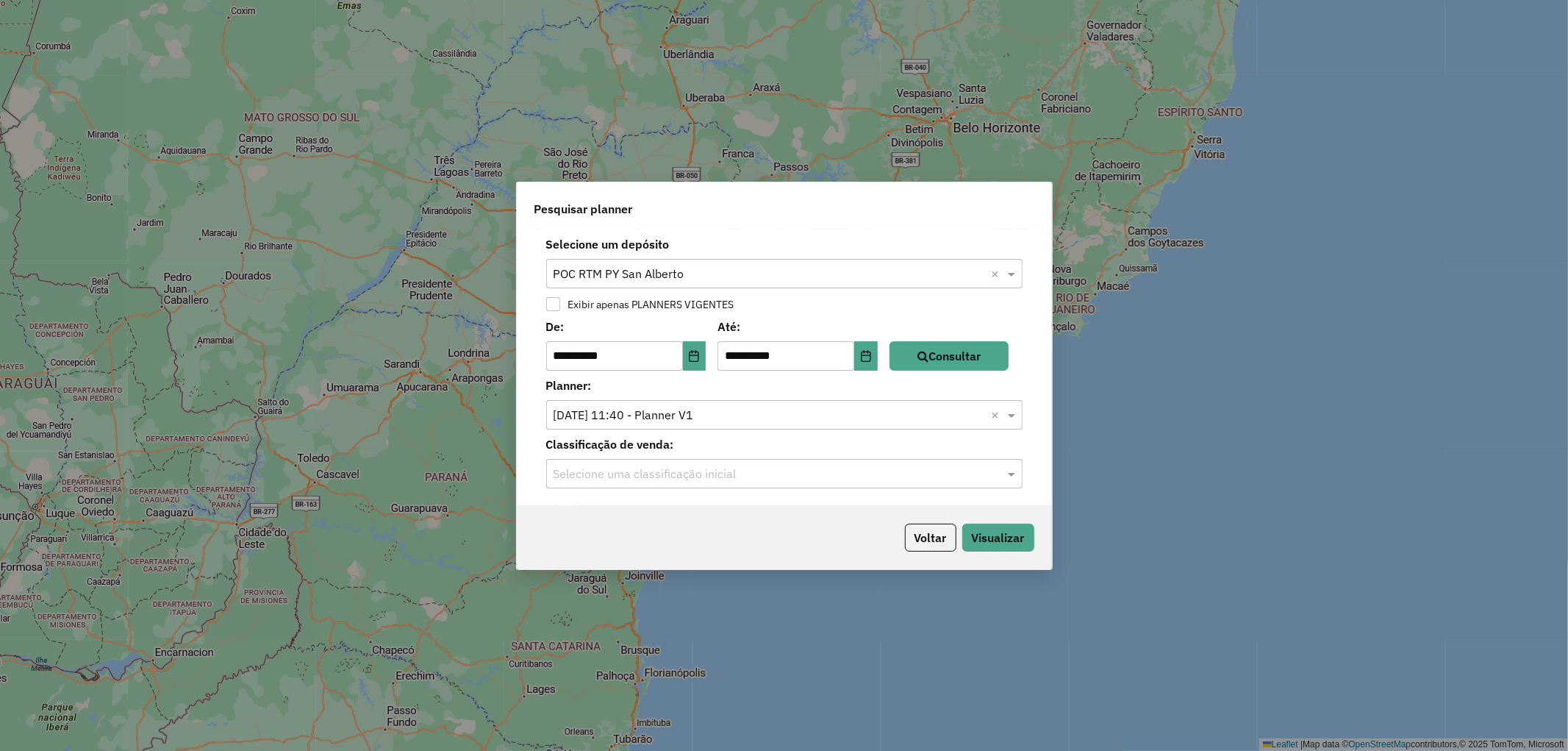
click at [610, 474] on input "text" at bounding box center [769, 474] width 432 height 18
click at [603, 512] on div "1 - Minoristas" at bounding box center [784, 516] width 493 height 25
click at [1005, 540] on button "Visualizar" at bounding box center [998, 537] width 72 height 28
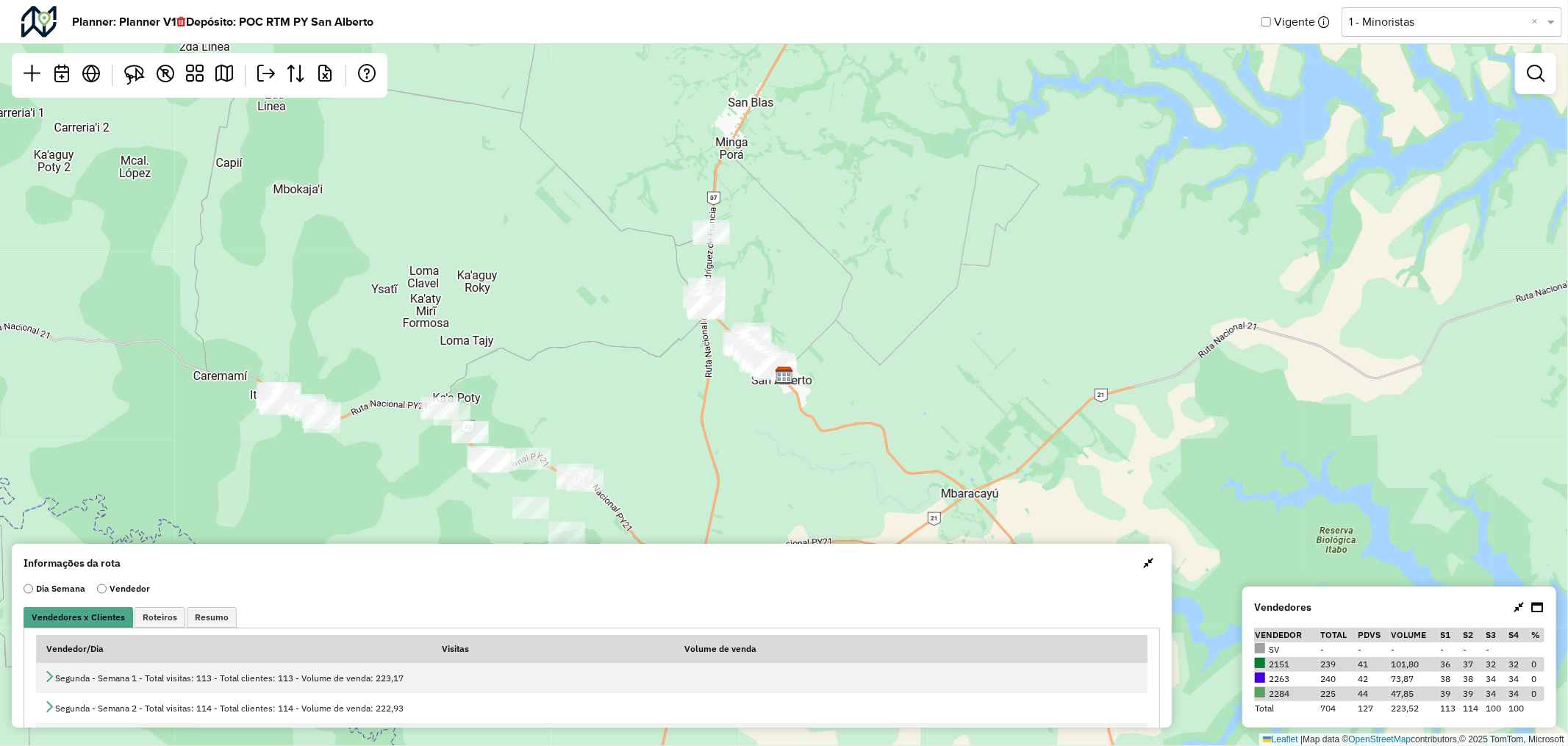
click at [1398, 18] on input "text" at bounding box center [1436, 22] width 176 height 18
click at [1278, 127] on div "Leaflet | Map data © OpenStreetMap contributors,© 2025 TomTom, Microsoft" at bounding box center [784, 373] width 1568 height 746
click at [1525, 79] on link at bounding box center [1535, 73] width 30 height 30
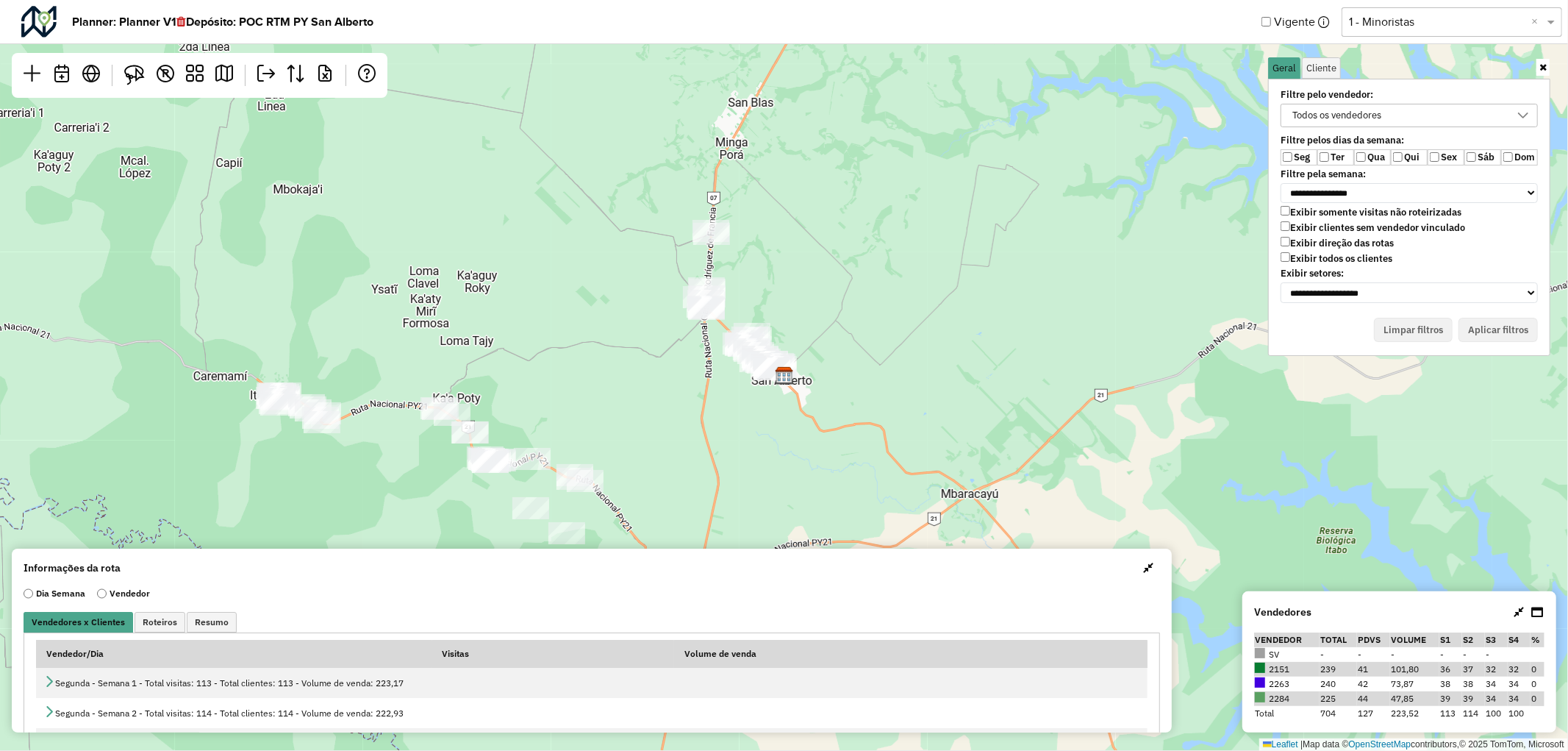
click at [1331, 157] on label "Ter" at bounding box center [1336, 157] width 37 height 16
click at [1370, 157] on label "Qua" at bounding box center [1372, 157] width 37 height 16
click at [1495, 323] on button "Aplicar filtros" at bounding box center [1498, 330] width 79 height 25
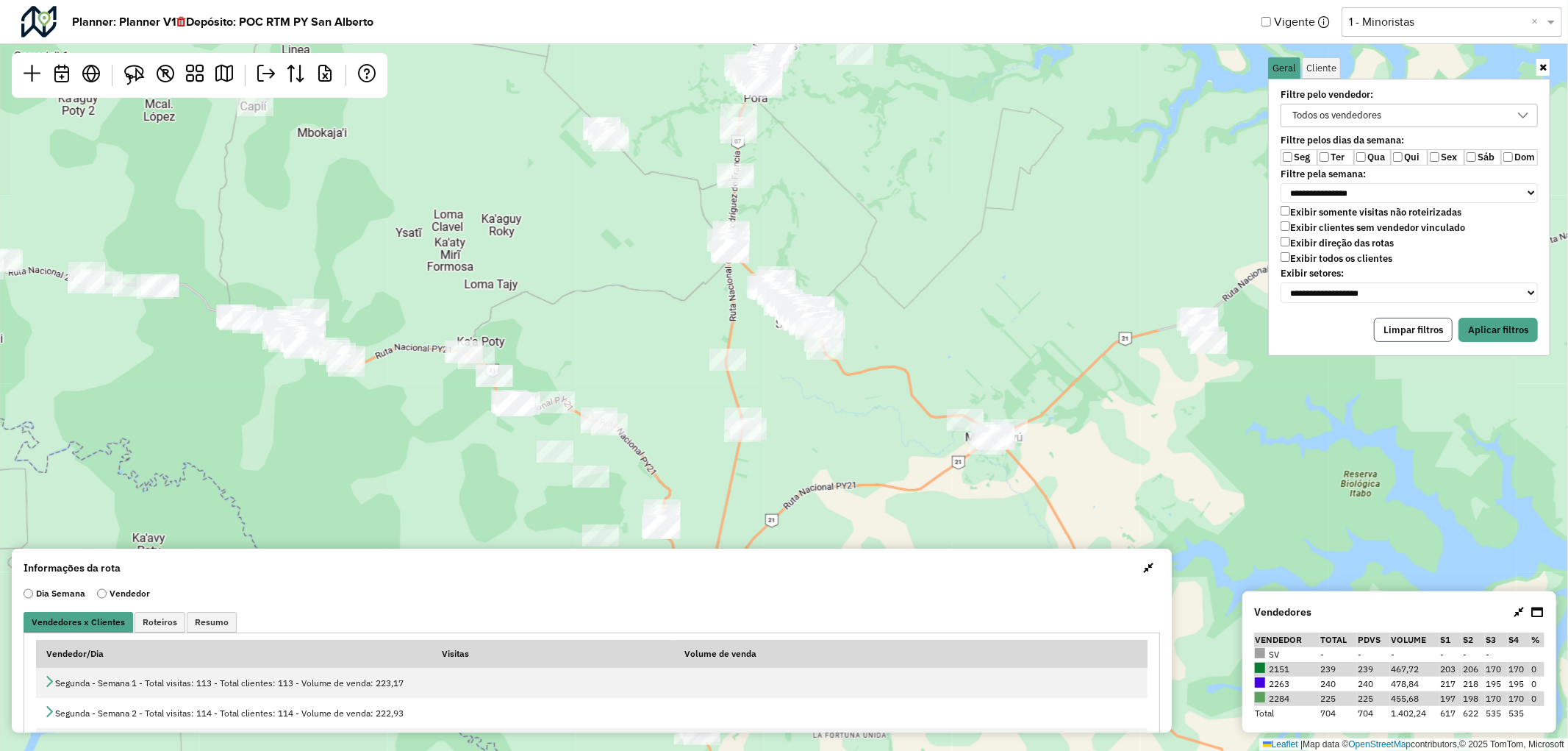
click at [1416, 323] on button "Limpar filtros" at bounding box center [1413, 330] width 78 height 25
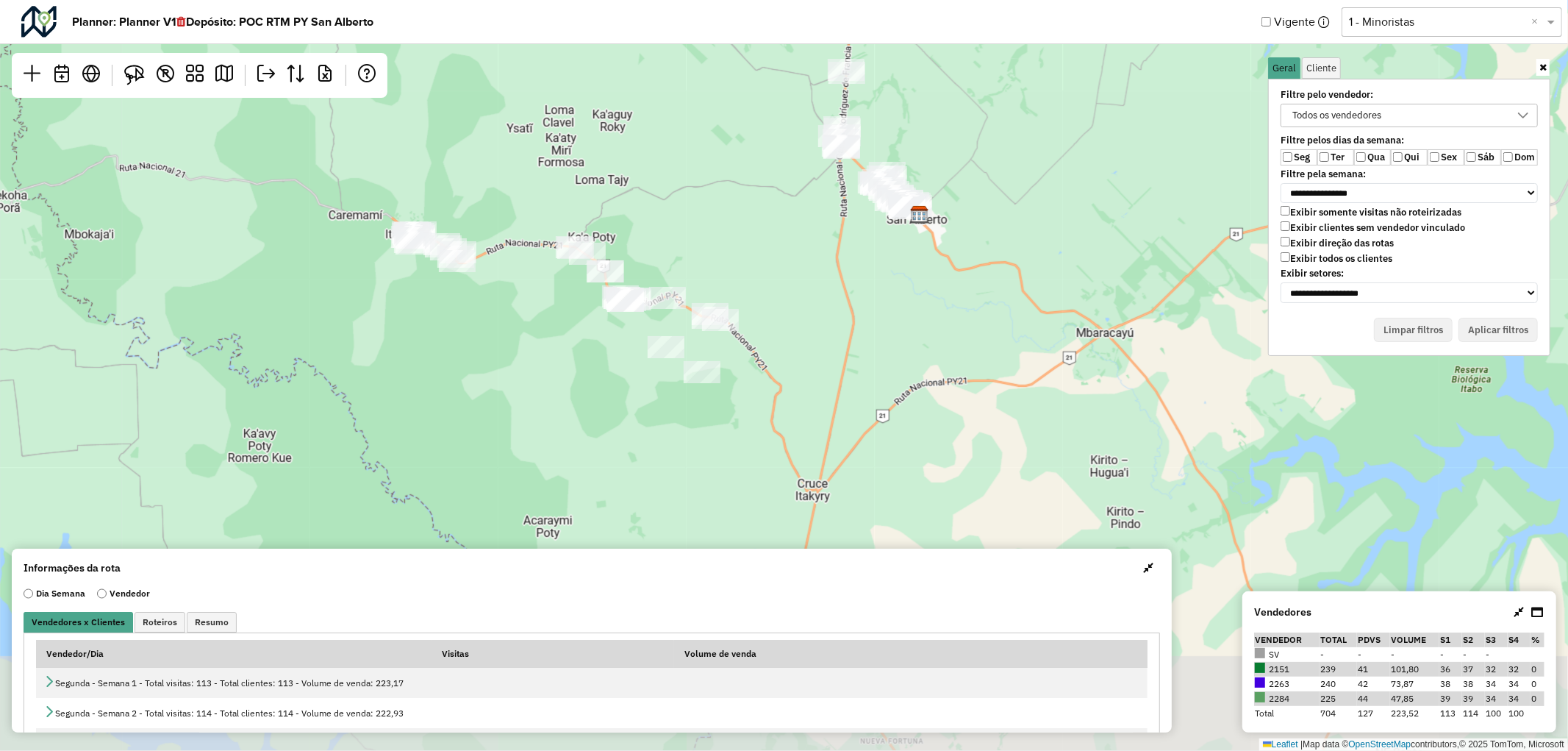
drag, startPoint x: 758, startPoint y: 430, endPoint x: 868, endPoint y: 325, distance: 152.1
click at [868, 325] on div "Leaflet | Map data © OpenStreetMap contributors,© 2025 TomTom, Microsoft" at bounding box center [784, 376] width 1568 height 751
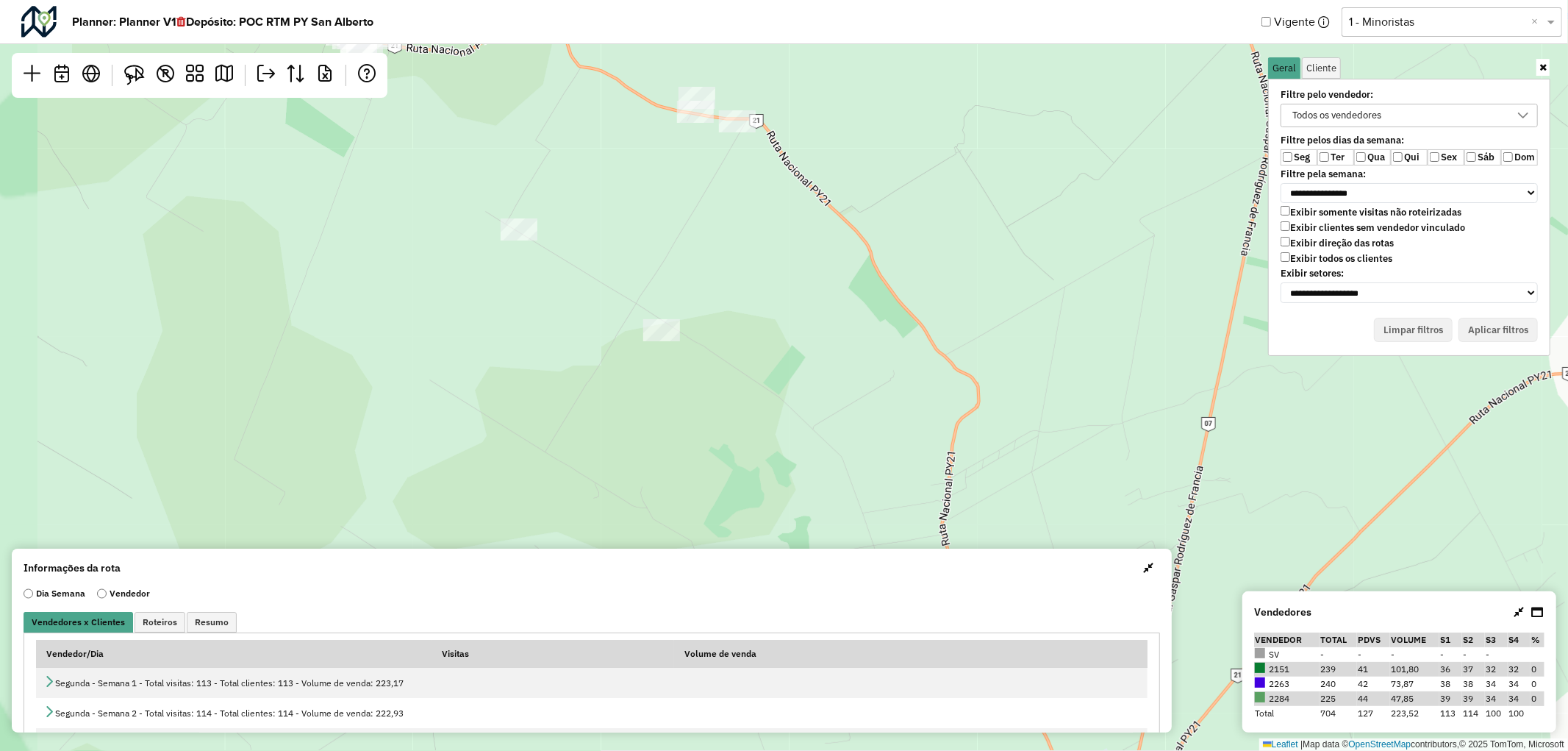
drag, startPoint x: 684, startPoint y: 353, endPoint x: 723, endPoint y: 387, distance: 51.7
click at [723, 387] on div "Leaflet | Map data © OpenStreetMap contributors,© 2025 TomTom, Microsoft" at bounding box center [784, 376] width 1568 height 751
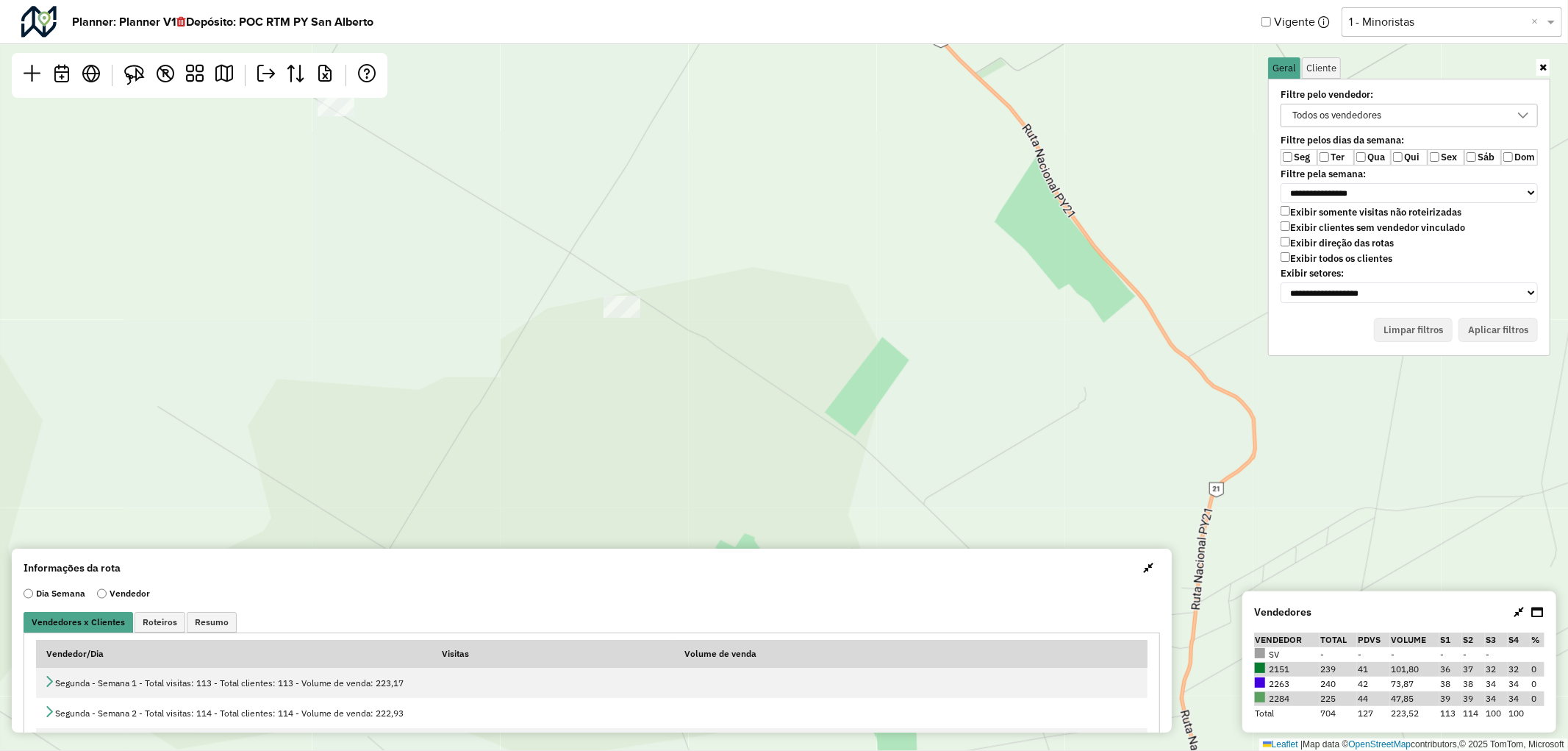
drag, startPoint x: 628, startPoint y: 294, endPoint x: 649, endPoint y: 332, distance: 43.4
click at [649, 332] on div "Leaflet | Map data © OpenStreetMap contributors,© 2025 TomTom, Microsoft" at bounding box center [784, 376] width 1568 height 751
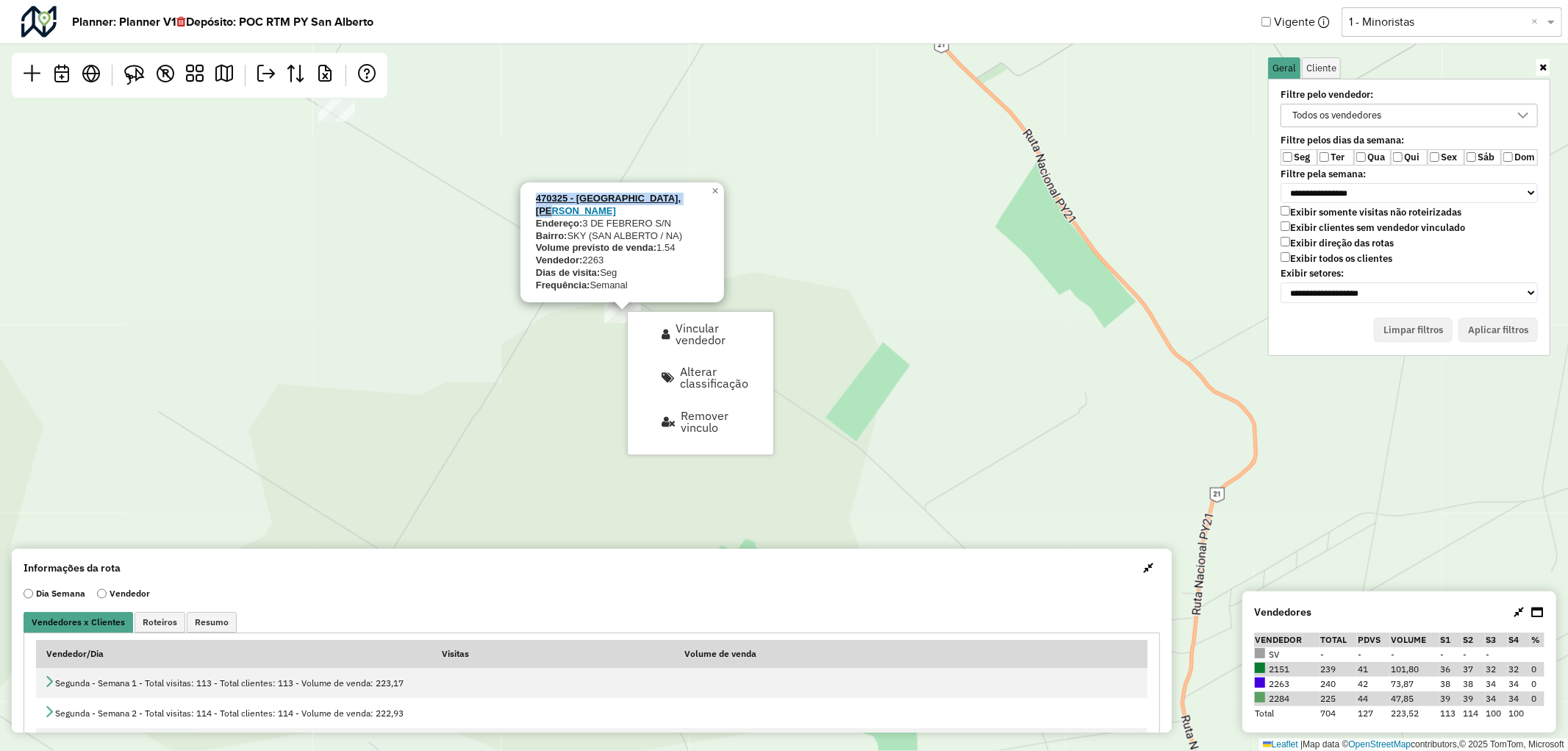
drag, startPoint x: 525, startPoint y: 212, endPoint x: 703, endPoint y: 207, distance: 178.1
click at [703, 207] on div "470325 - SEGOVIA, JOSE RRICARDO Endereço: 3 DE FEBRERO S/N Bairro: SKY (SAN ALB…" at bounding box center [622, 242] width 203 height 120
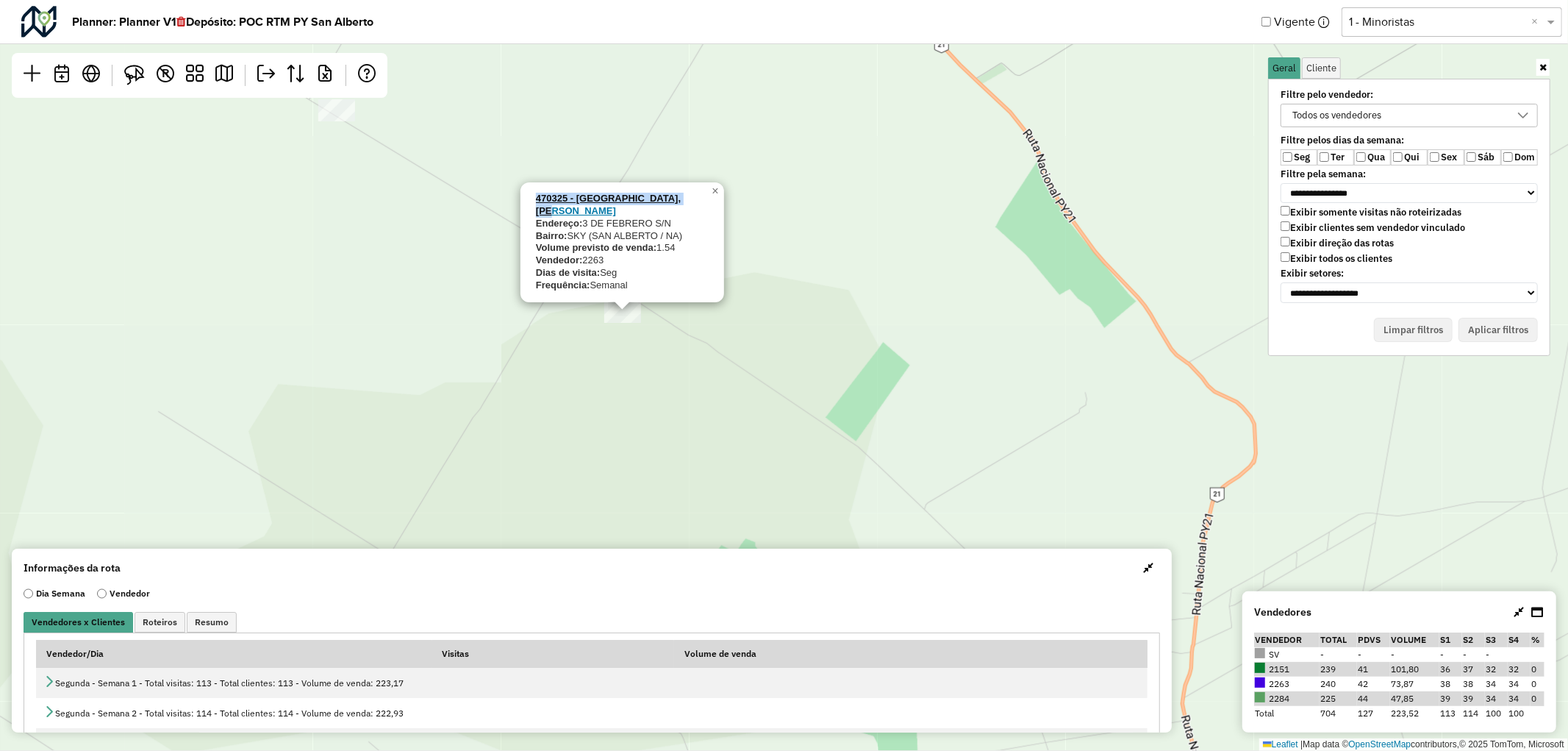
copy strong "470325 - SEGOVIA, JOSE RRICARDO"
click at [826, 363] on div "470325 - SEGOVIA, JOSE RRICARDO Endereço: 3 DE FEBRERO S/N Bairro: SKY (SAN ALB…" at bounding box center [784, 376] width 1568 height 751
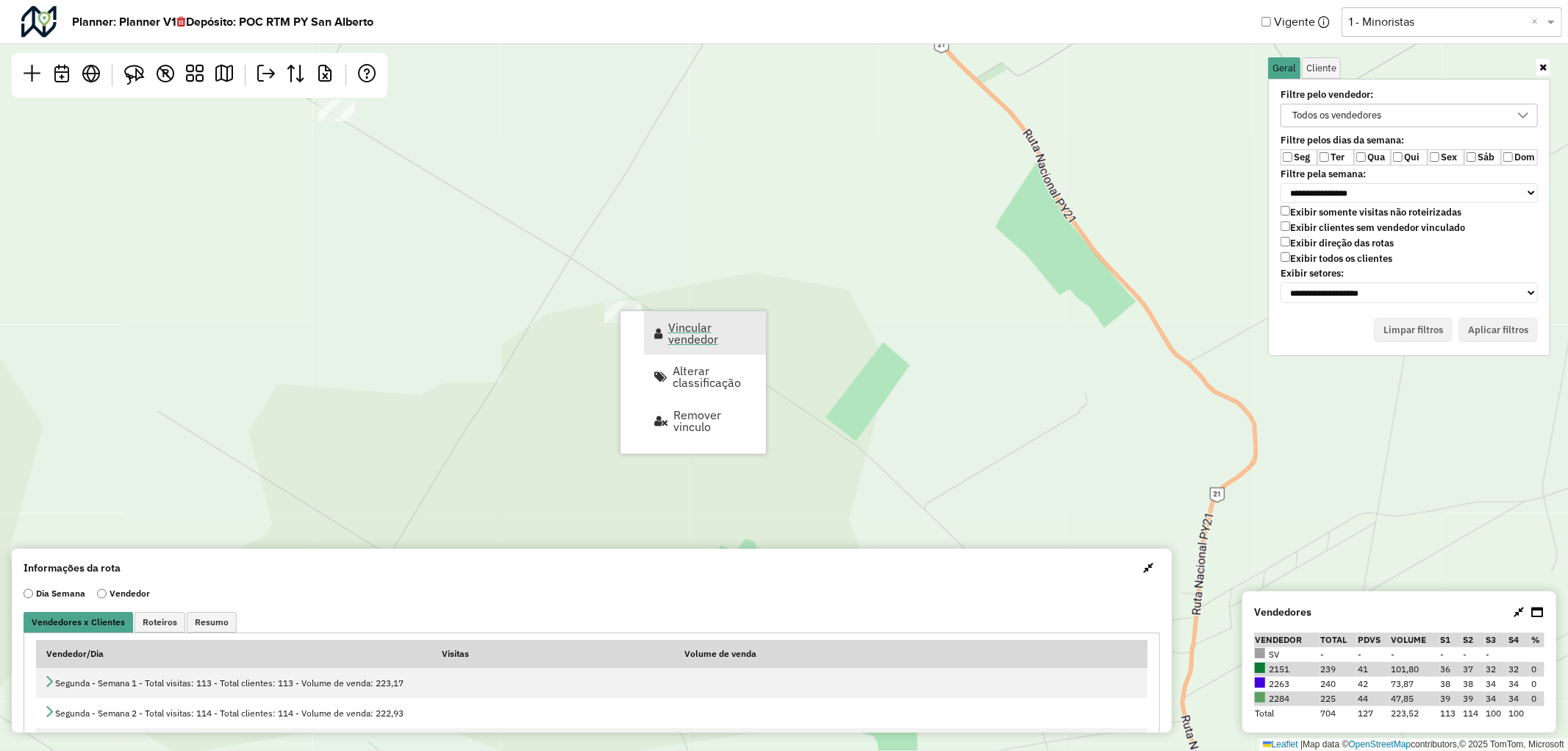
click at [684, 334] on span "Vincular vendedor" at bounding box center [712, 333] width 89 height 24
select select "********"
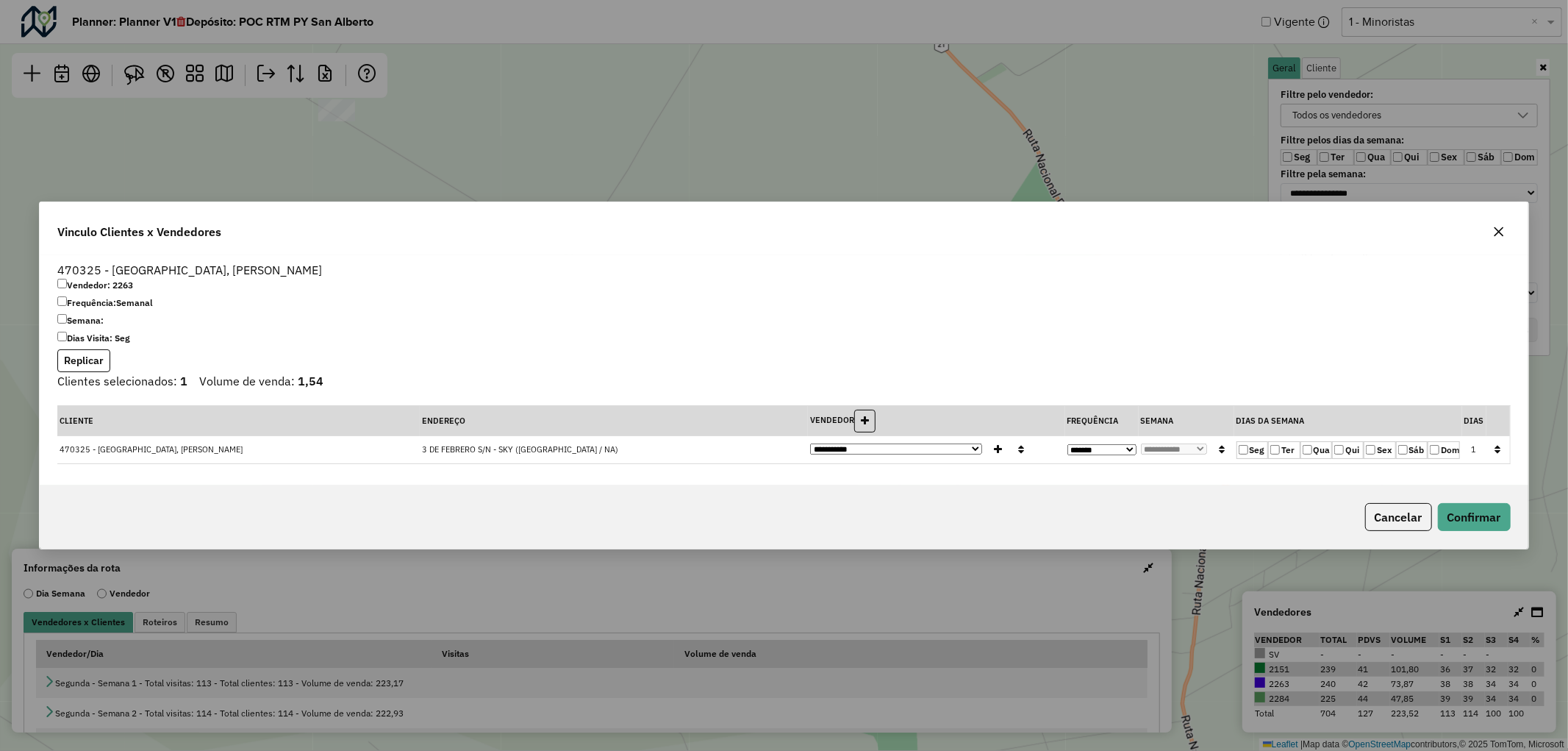
click at [1122, 451] on select "**********" at bounding box center [1102, 449] width 69 height 11
select select "*"
click at [1067, 444] on select "**********" at bounding box center [1102, 449] width 69 height 11
click at [1197, 443] on select "**********" at bounding box center [1173, 448] width 66 height 11
select select "****"
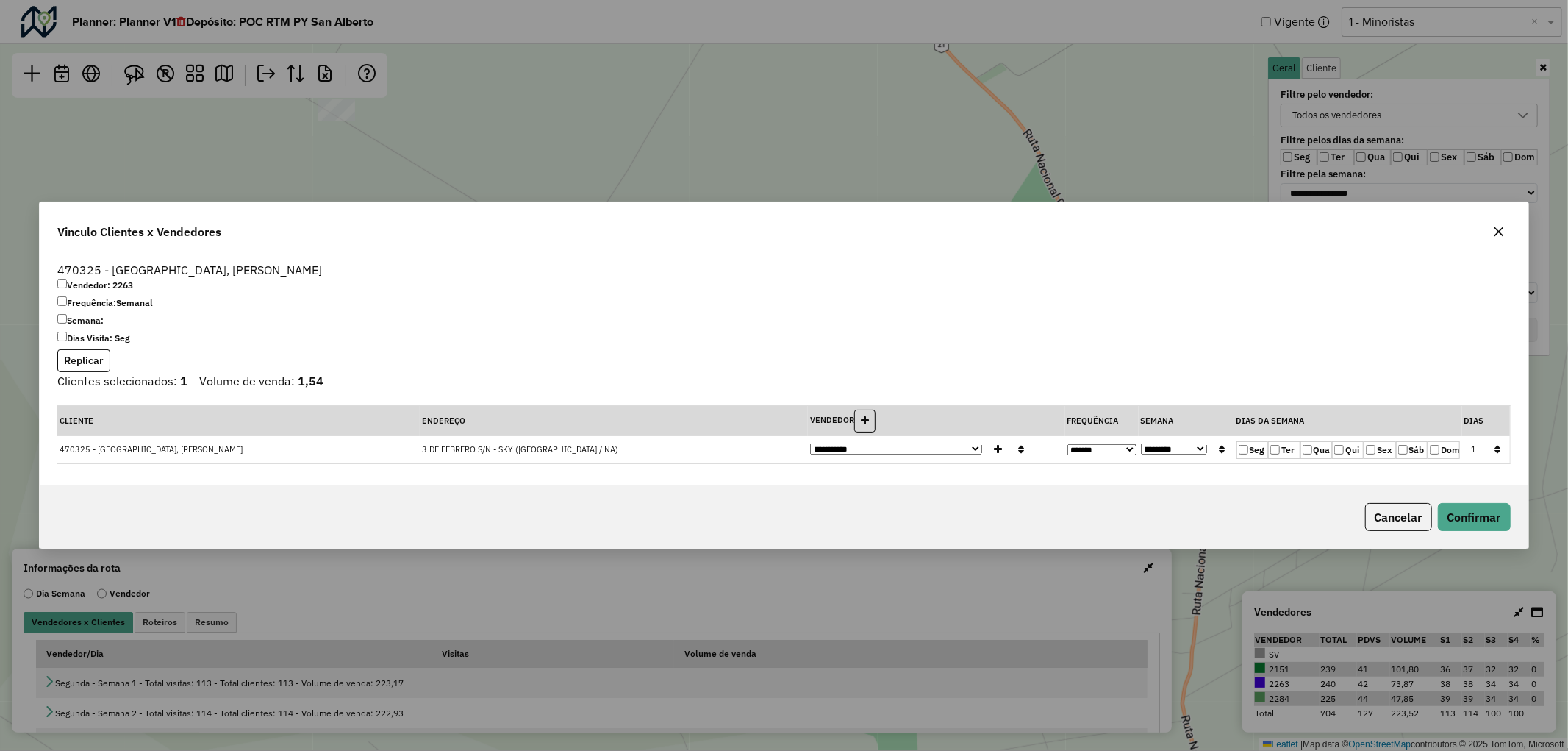
click at [1140, 443] on select "**********" at bounding box center [1173, 448] width 66 height 11
click at [1485, 528] on button "Confirmar" at bounding box center [1474, 516] width 73 height 28
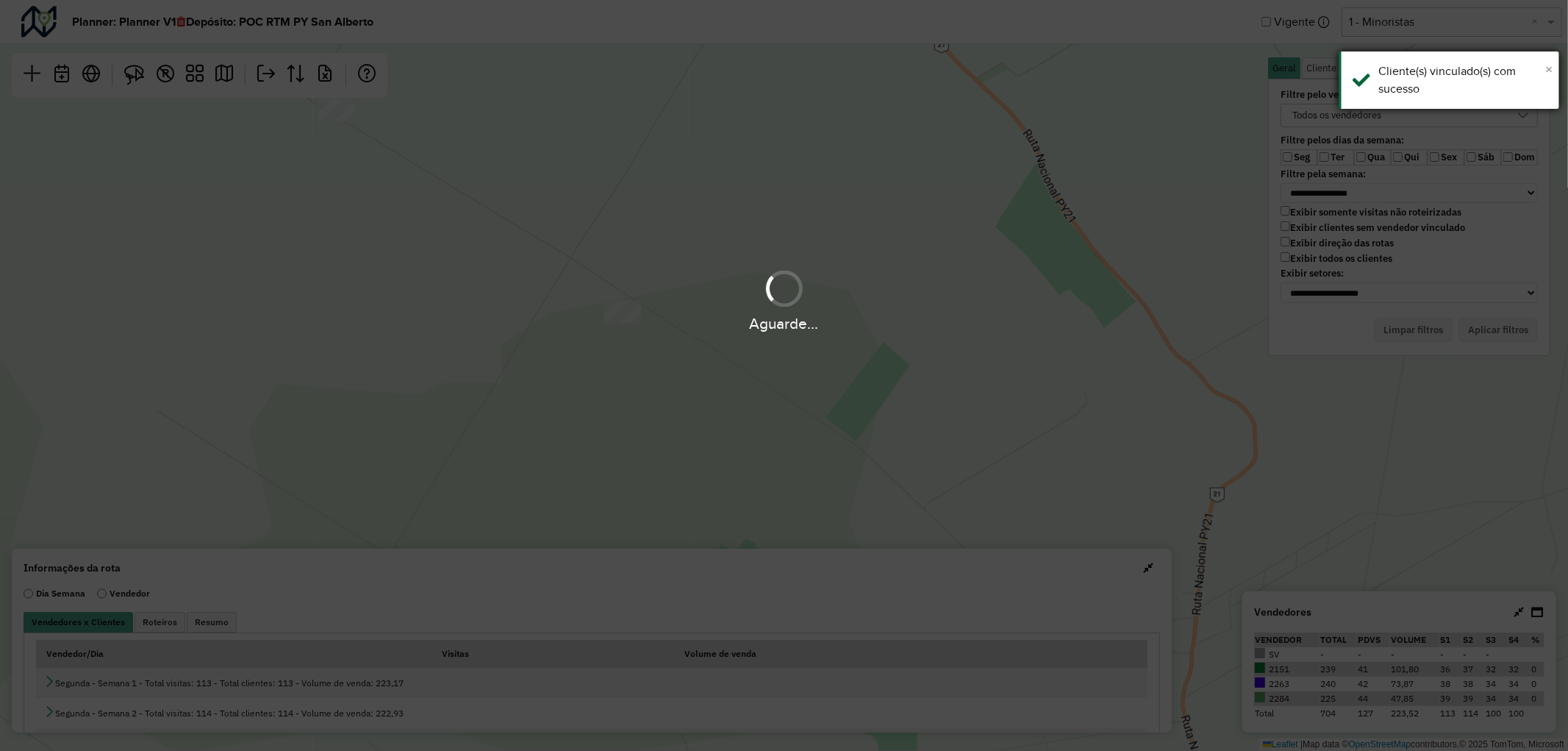
click at [1547, 68] on span "×" at bounding box center [1549, 68] width 8 height 16
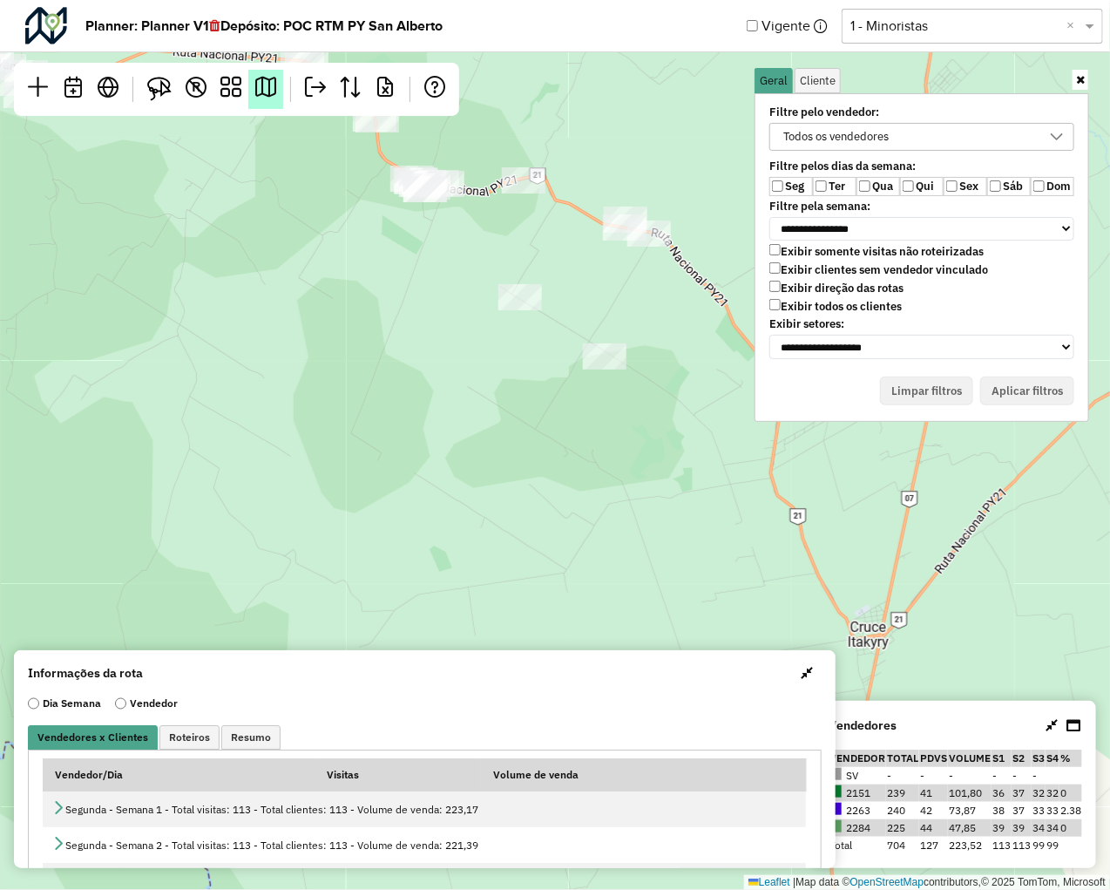
click at [267, 85] on em at bounding box center [265, 87] width 21 height 21
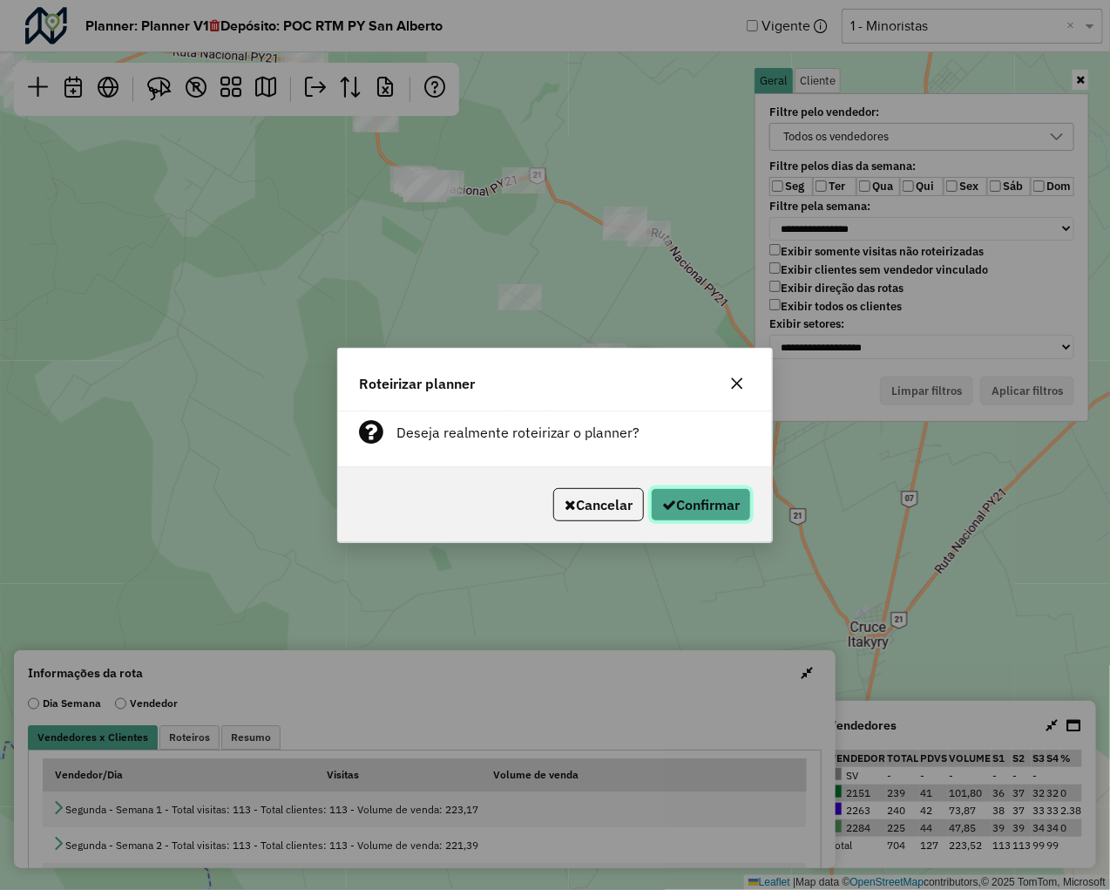
click at [693, 507] on button "Confirmar" at bounding box center [701, 504] width 100 height 33
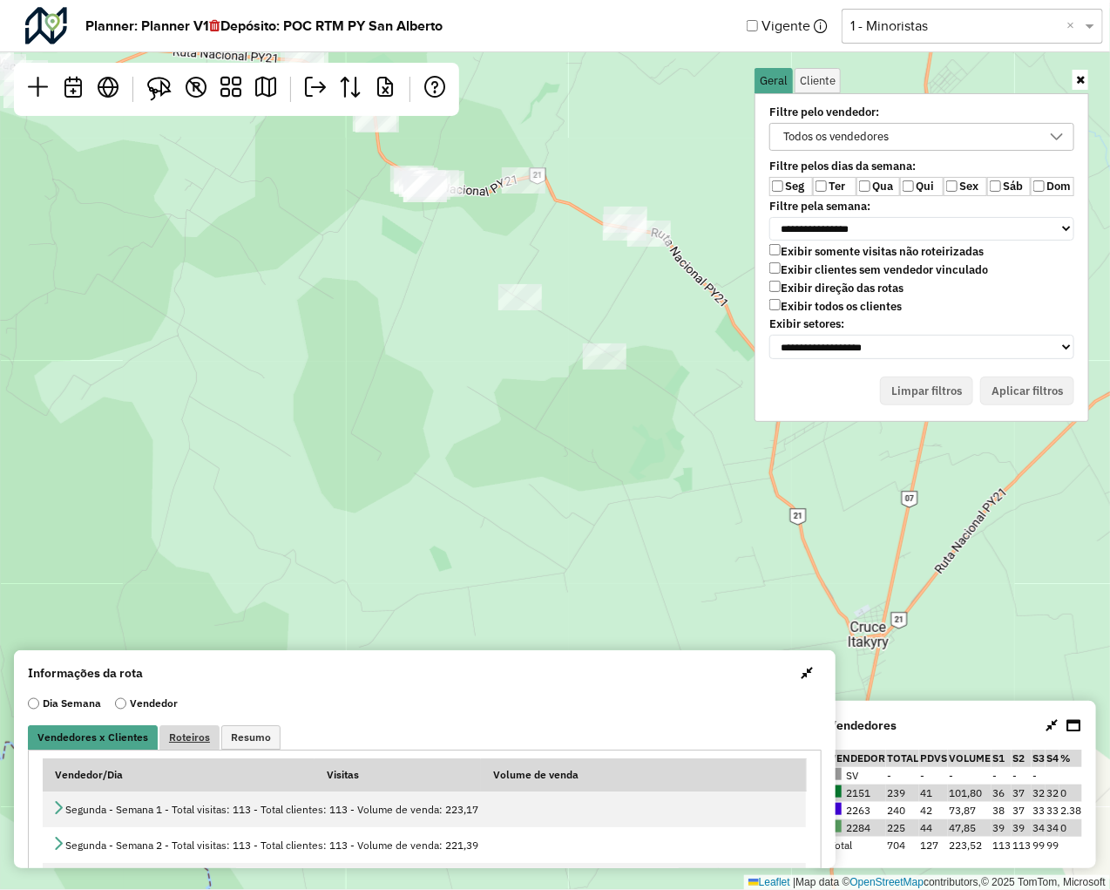
click at [187, 736] on span "Roteiros" at bounding box center [189, 737] width 41 height 10
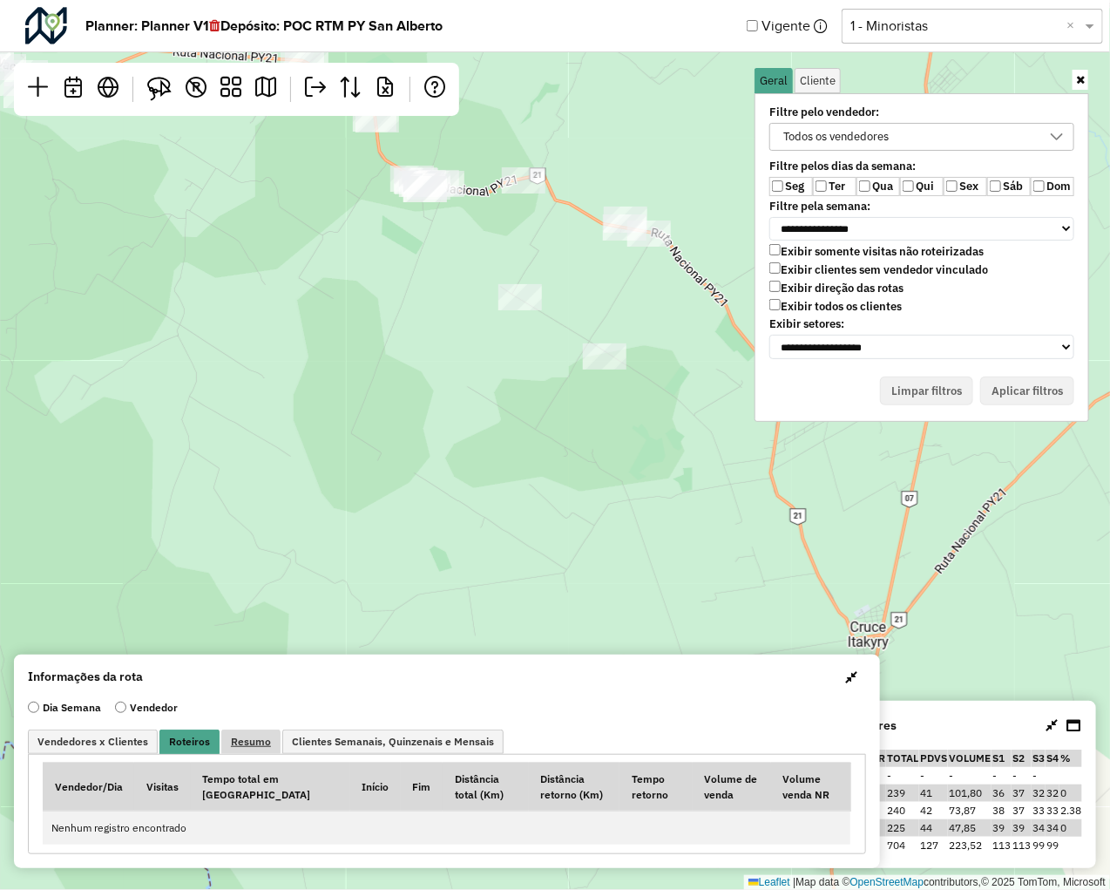
click at [234, 741] on span "Resumo" at bounding box center [251, 741] width 40 height 10
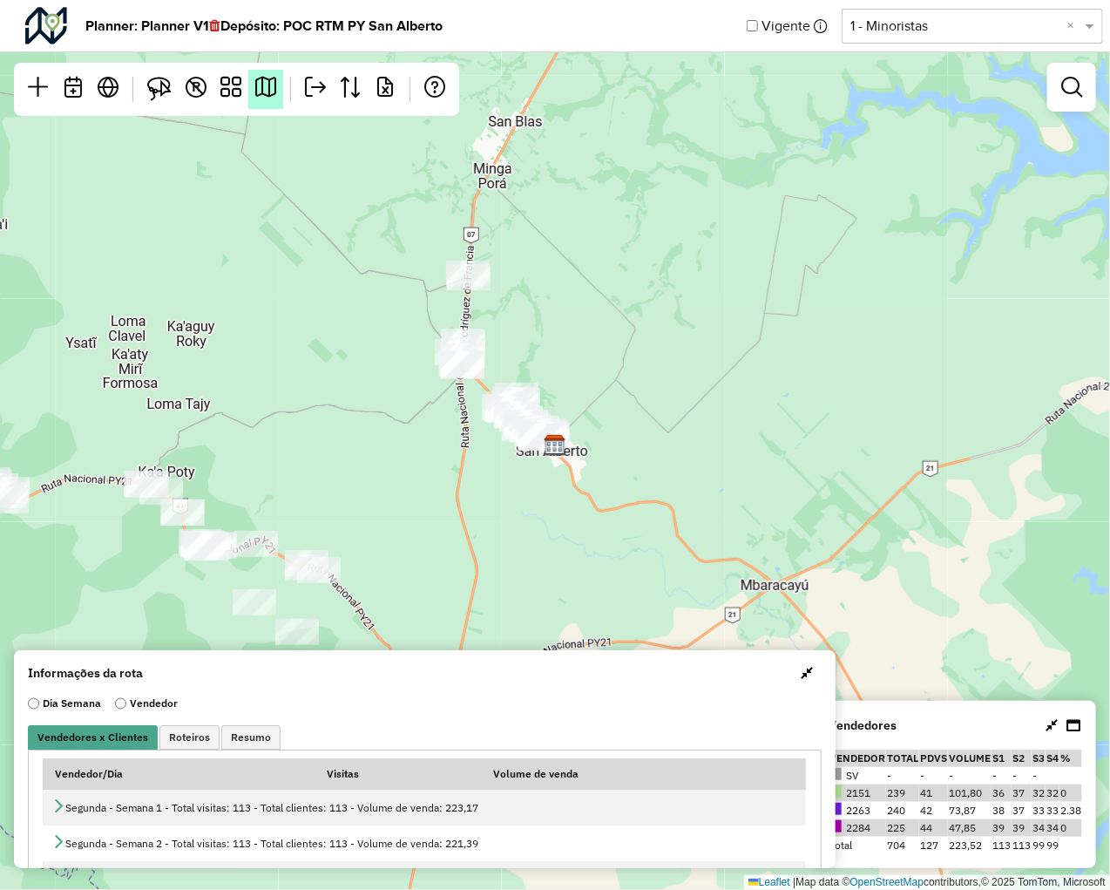
click at [265, 105] on link at bounding box center [265, 89] width 35 height 39
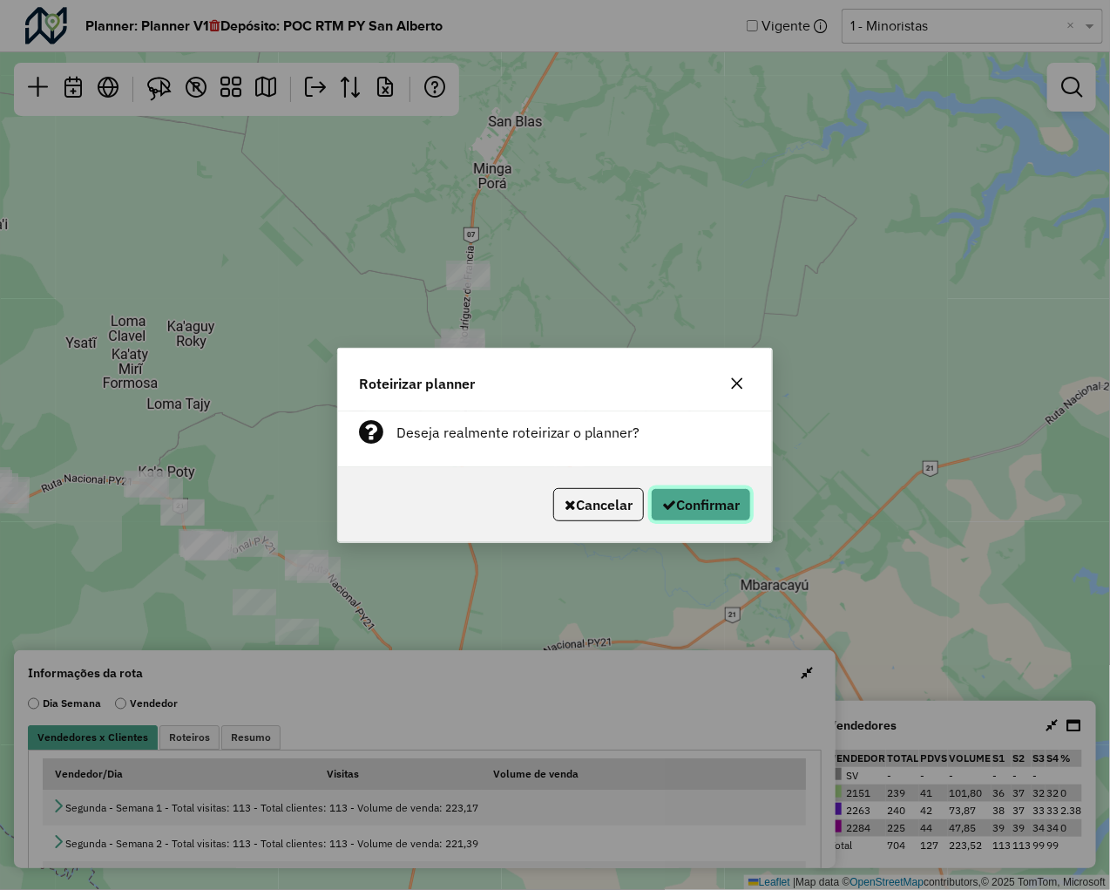
click at [706, 494] on button "Confirmar" at bounding box center [701, 504] width 100 height 33
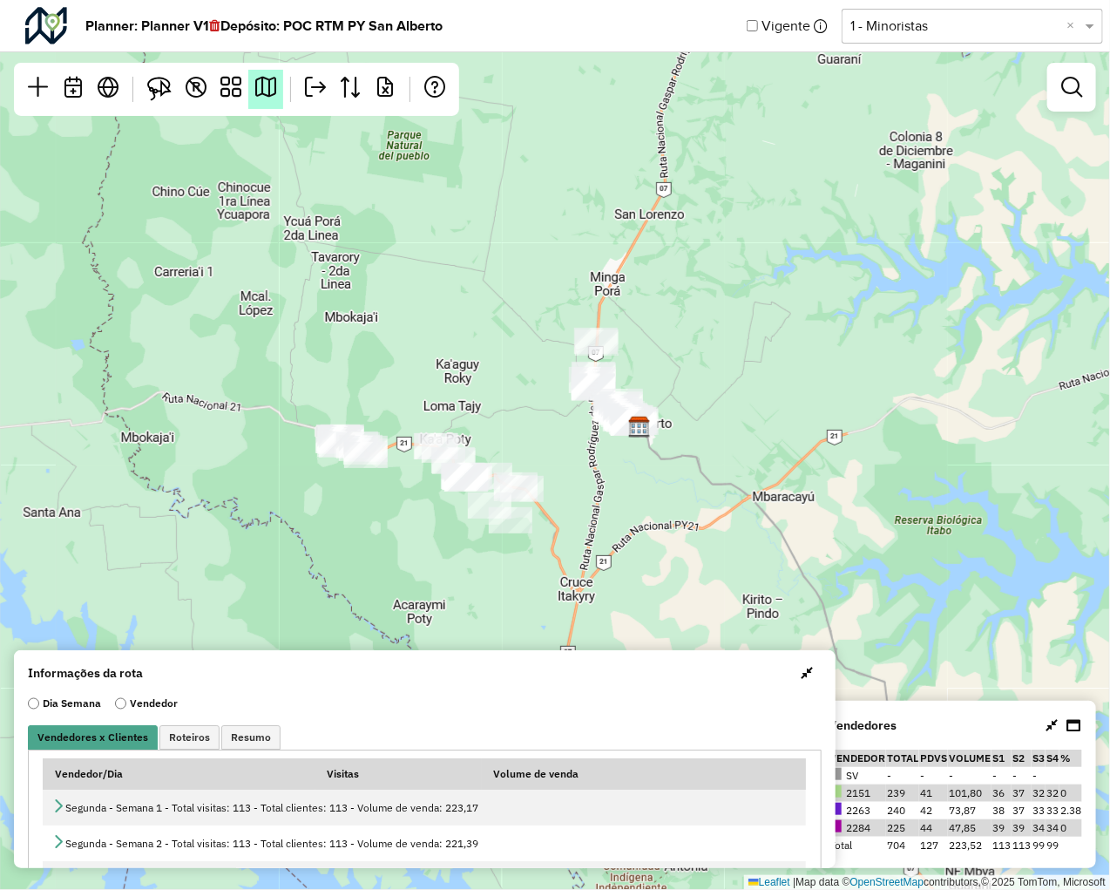
click at [266, 91] on em at bounding box center [265, 87] width 21 height 21
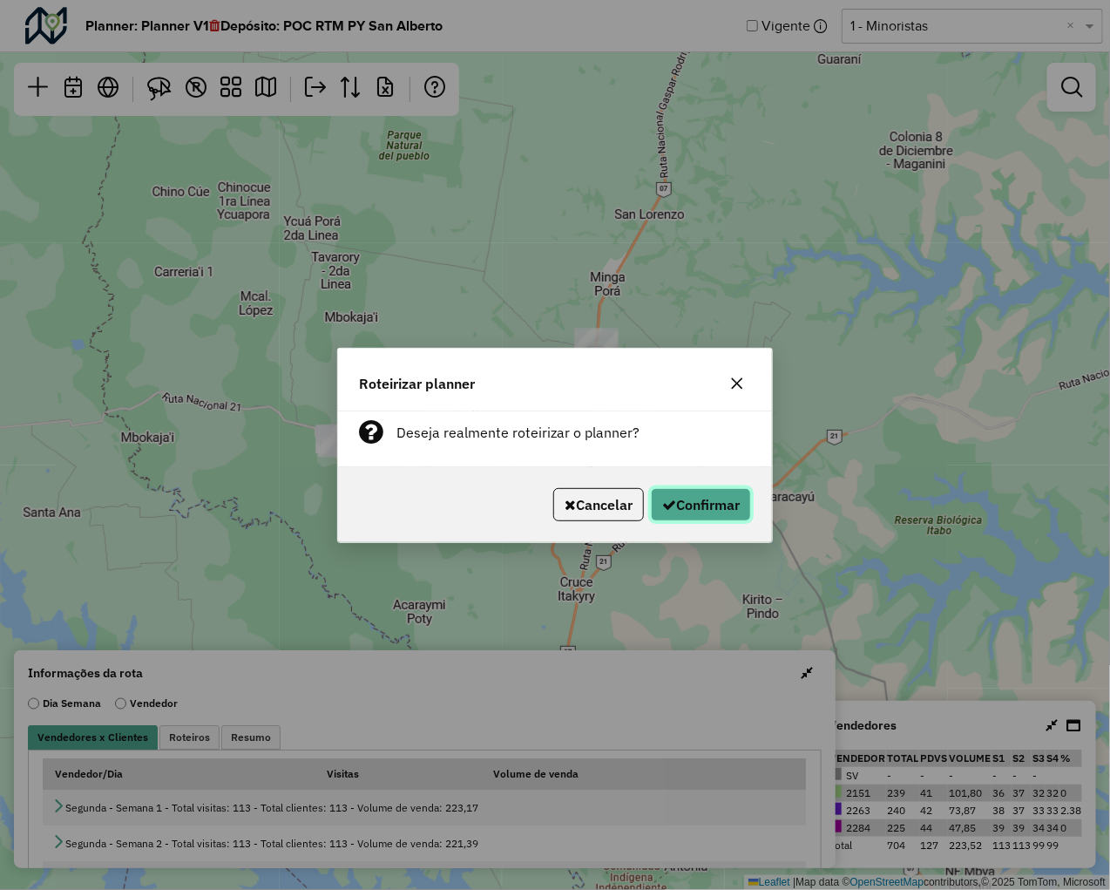
click at [717, 510] on button "Confirmar" at bounding box center [701, 504] width 100 height 33
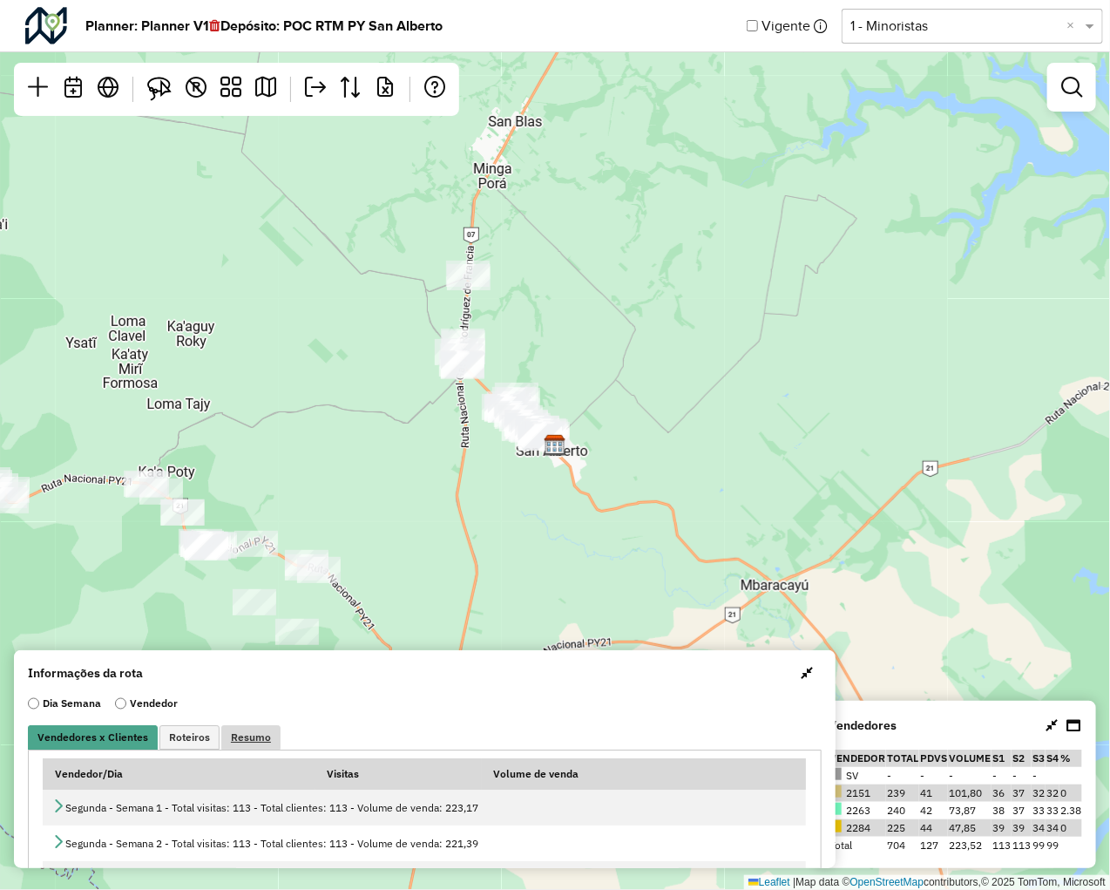
click at [231, 732] on span "Resumo" at bounding box center [251, 737] width 40 height 10
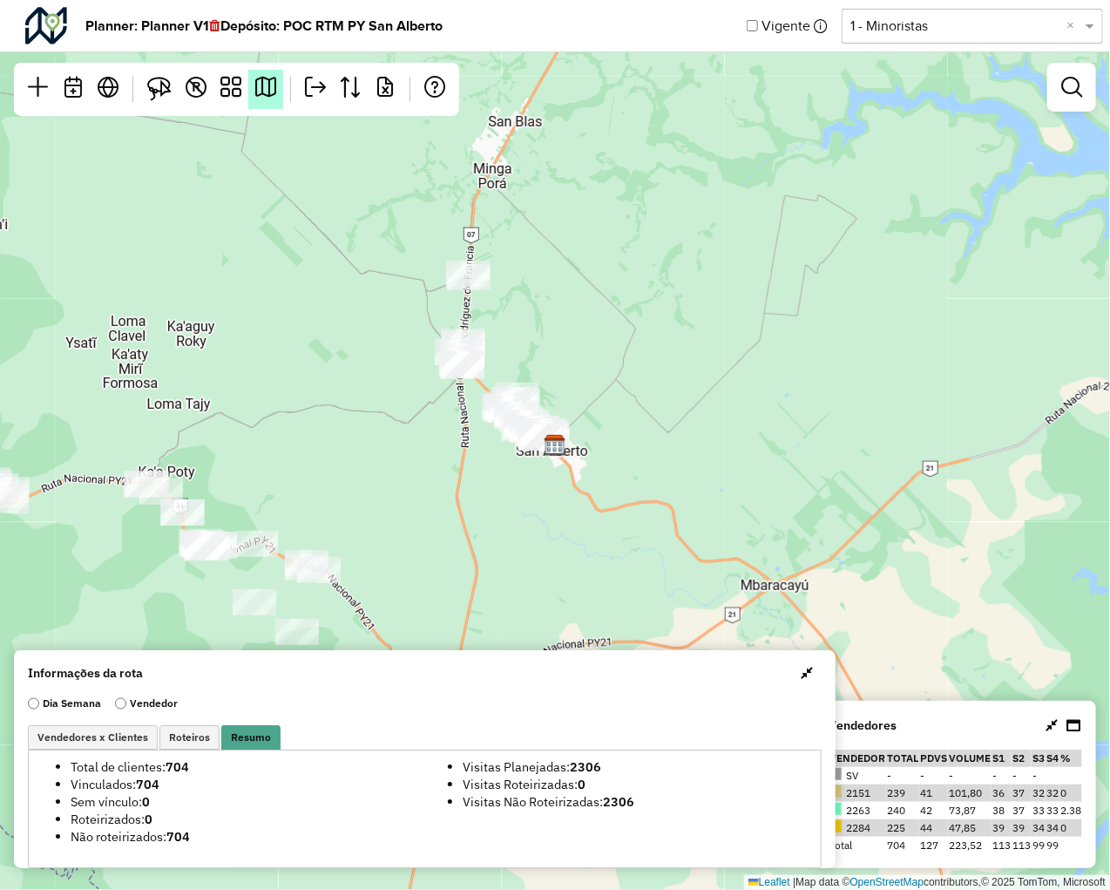
click at [266, 97] on em at bounding box center [265, 87] width 21 height 21
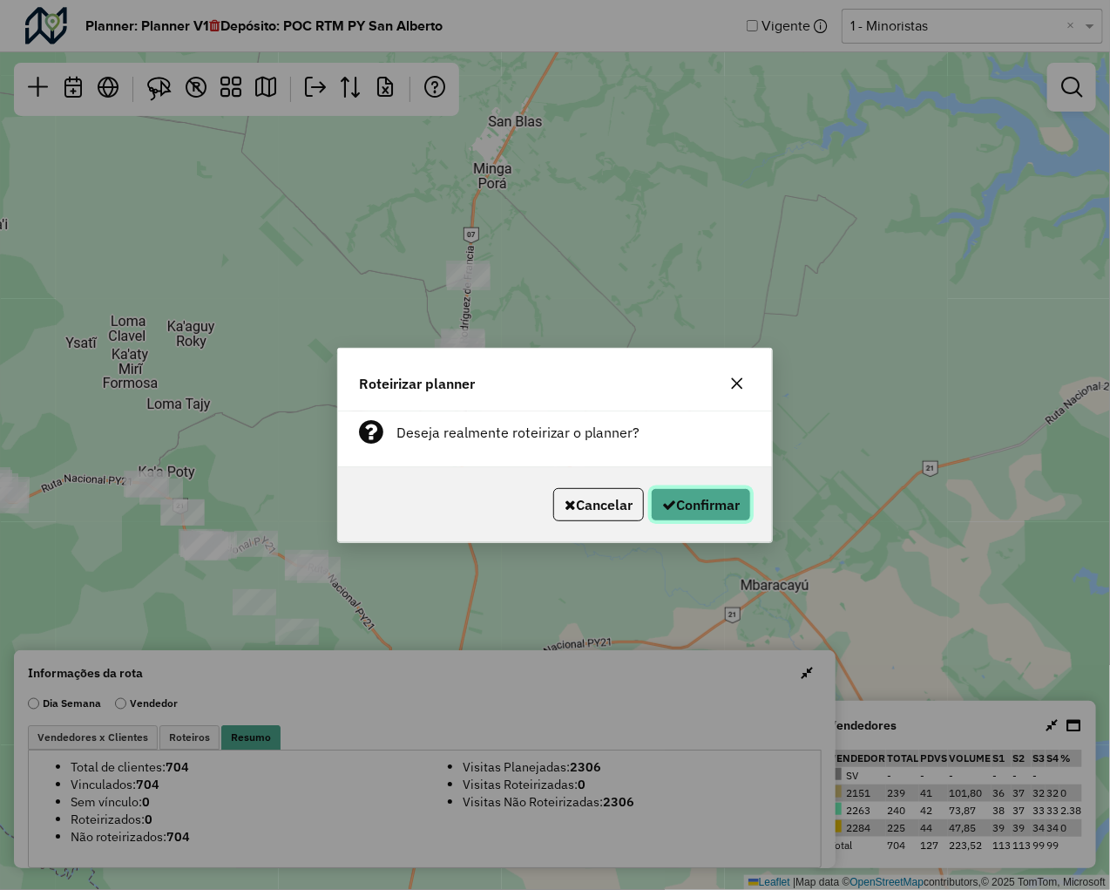
click at [726, 501] on button "Confirmar" at bounding box center [701, 504] width 100 height 33
